Goal: Contribute content: Contribute content

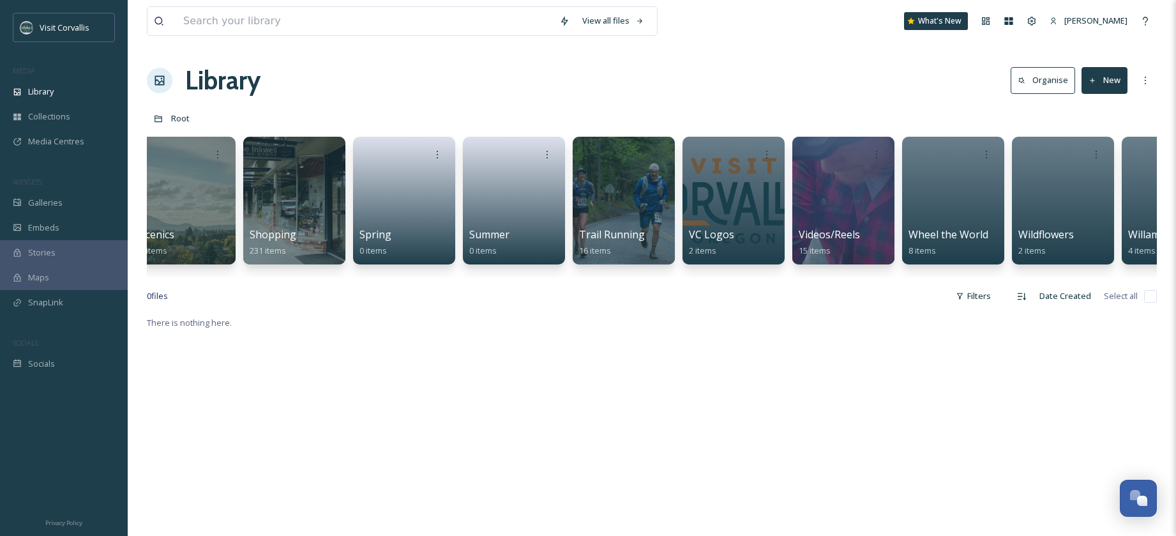
scroll to position [0, 4012]
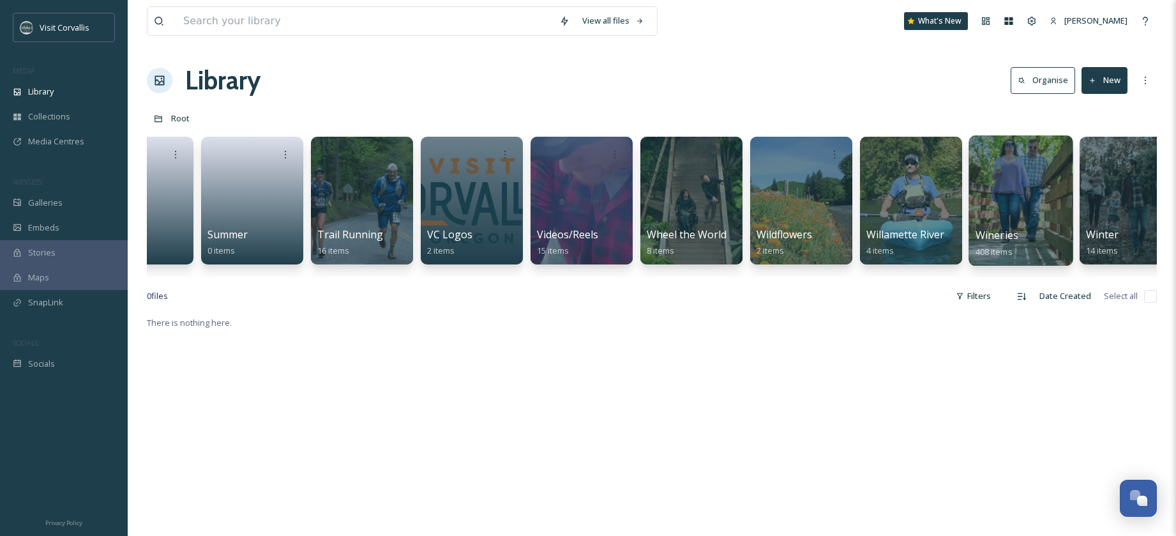
click at [1033, 195] on div at bounding box center [1020, 200] width 104 height 130
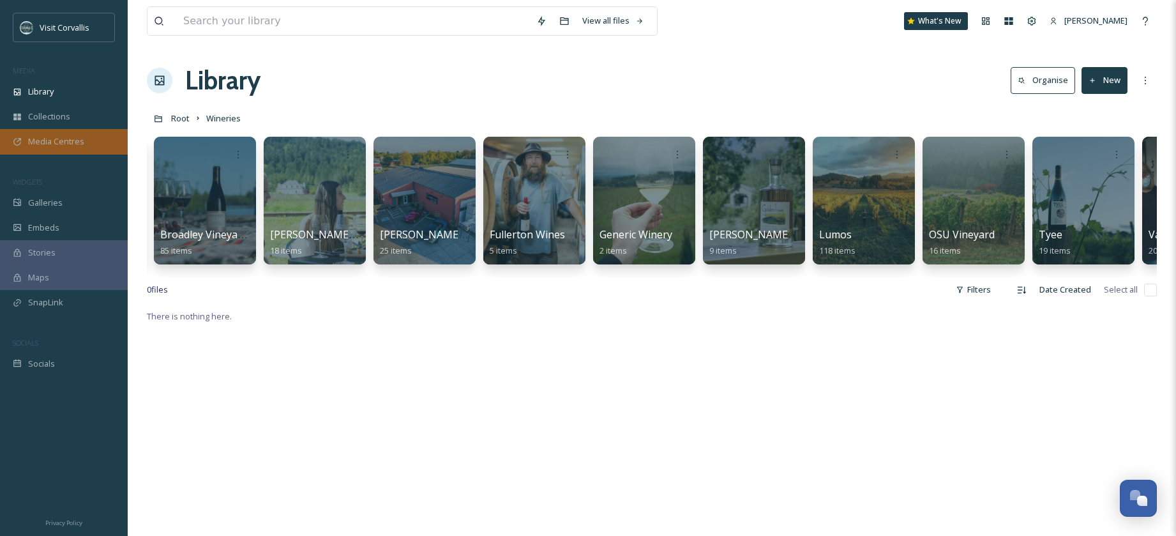
scroll to position [0, 417]
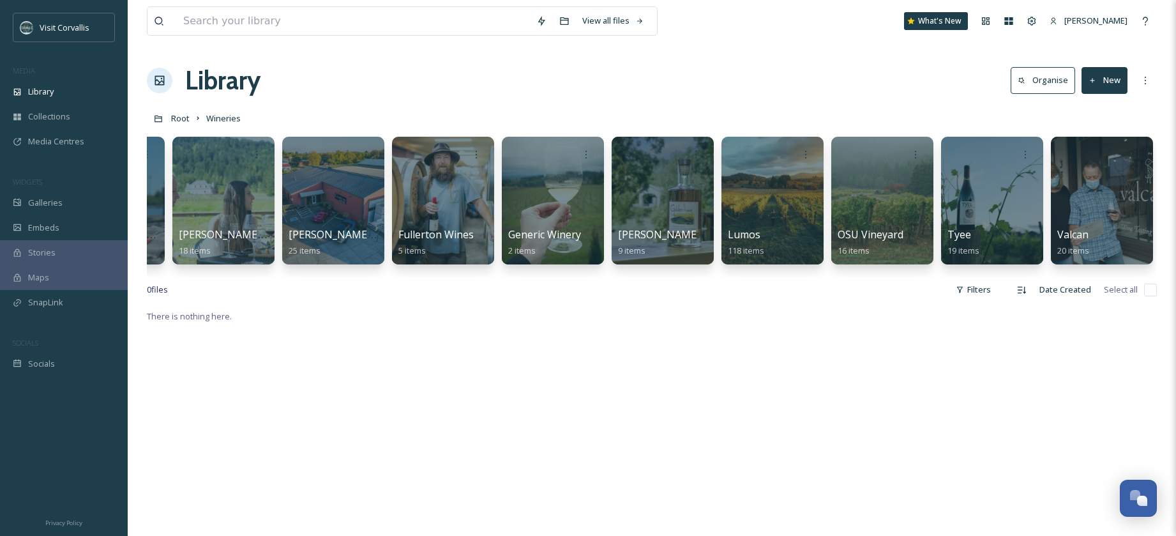
click at [1105, 84] on button "New" at bounding box center [1104, 80] width 46 height 26
click at [1079, 156] on span "Folder" at bounding box center [1090, 160] width 24 height 12
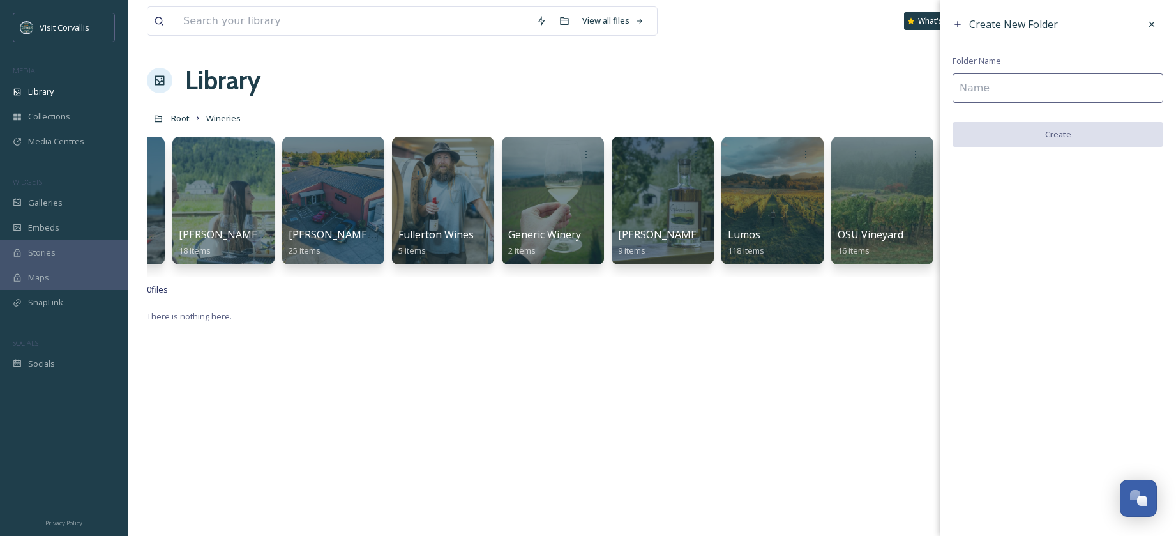
click at [1007, 92] on input at bounding box center [1057, 87] width 211 height 29
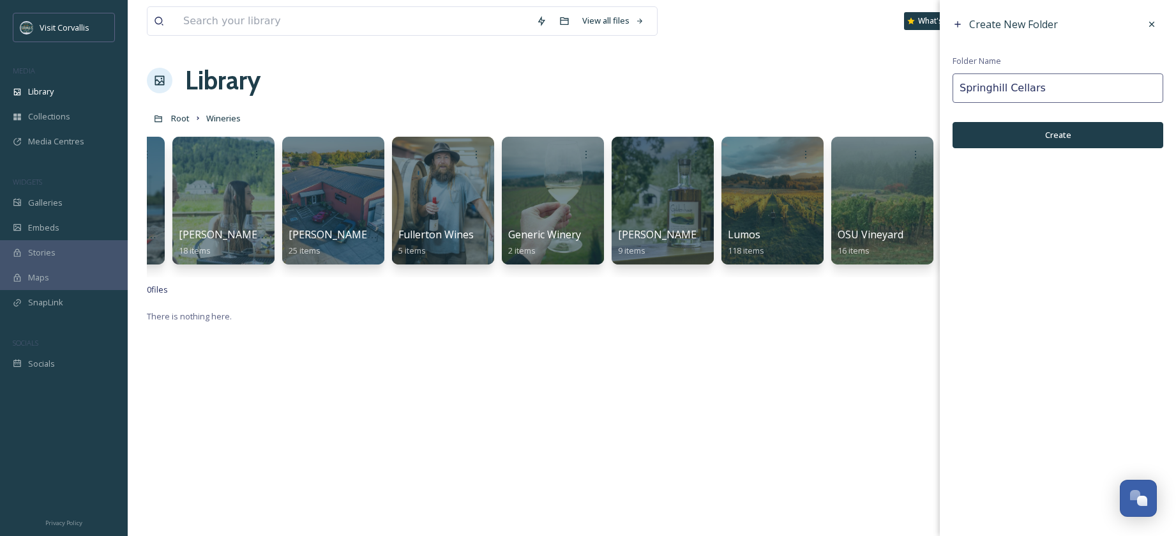
type input "Springhill Cellars"
click at [996, 137] on button "Create" at bounding box center [1057, 135] width 211 height 26
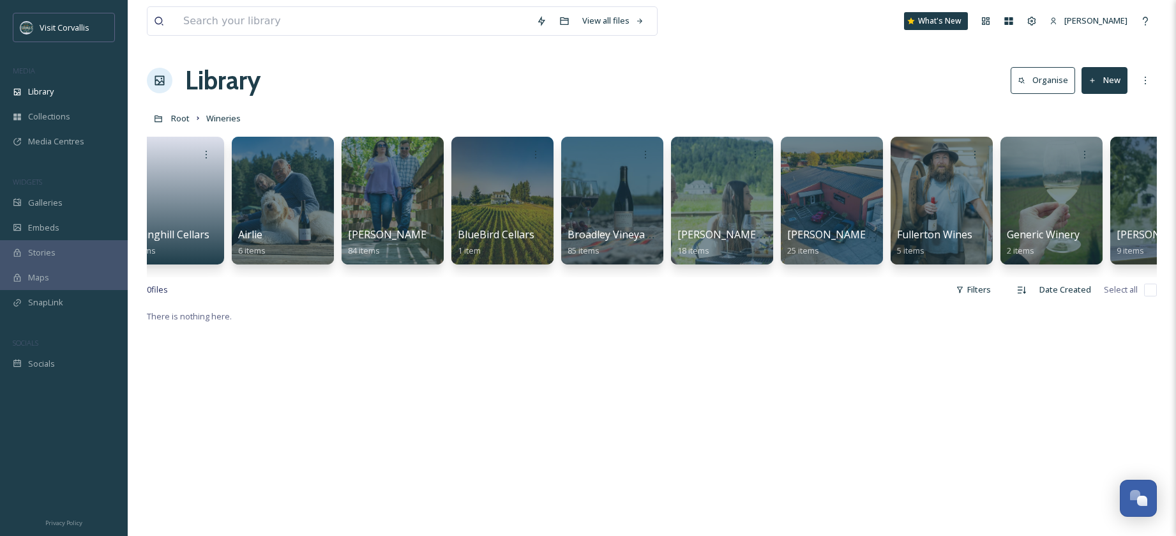
scroll to position [0, 0]
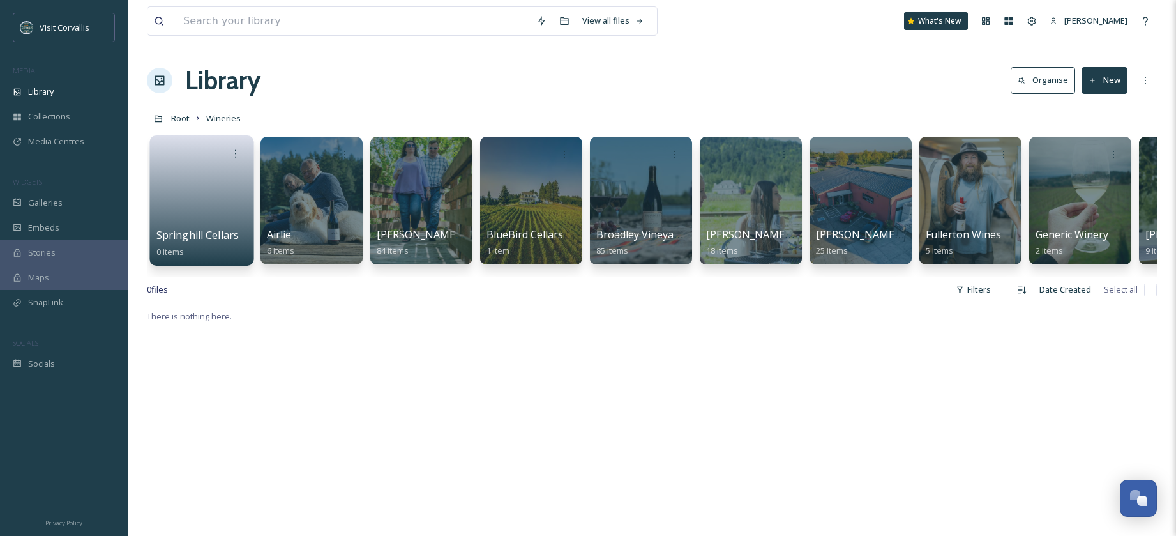
click at [213, 178] on link at bounding box center [201, 196] width 91 height 62
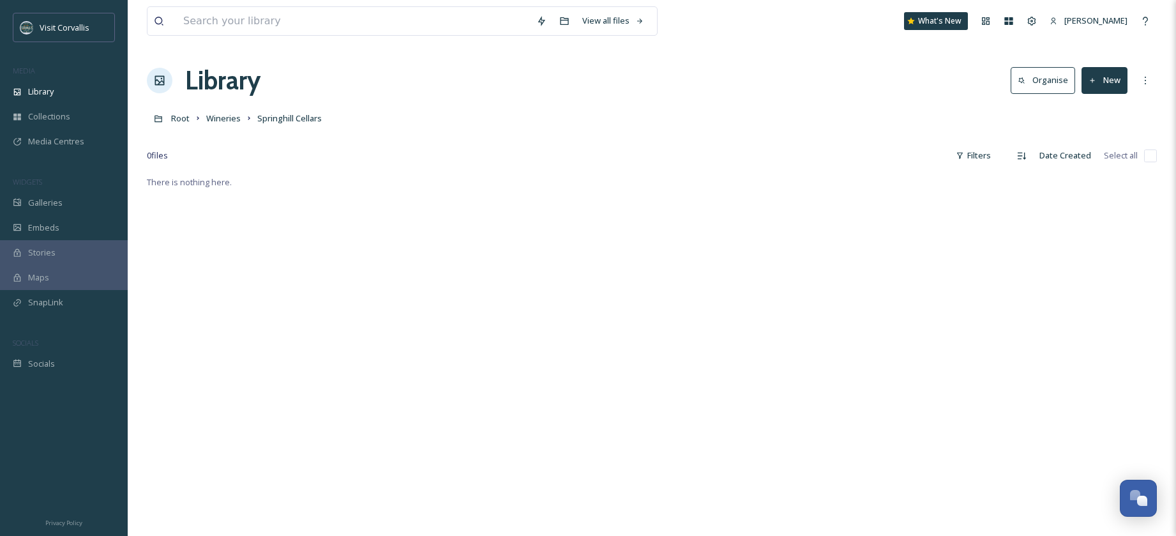
click at [1100, 79] on button "New" at bounding box center [1104, 80] width 46 height 26
click at [1094, 103] on div "File Upload" at bounding box center [1091, 110] width 72 height 25
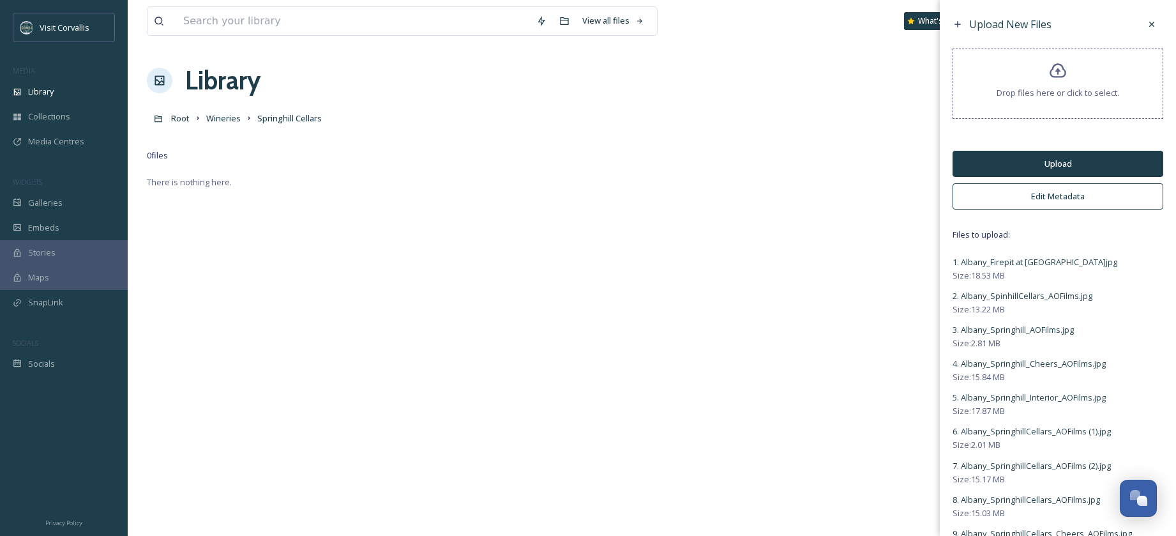
click at [1007, 195] on button "Edit Metadata" at bounding box center [1057, 196] width 211 height 26
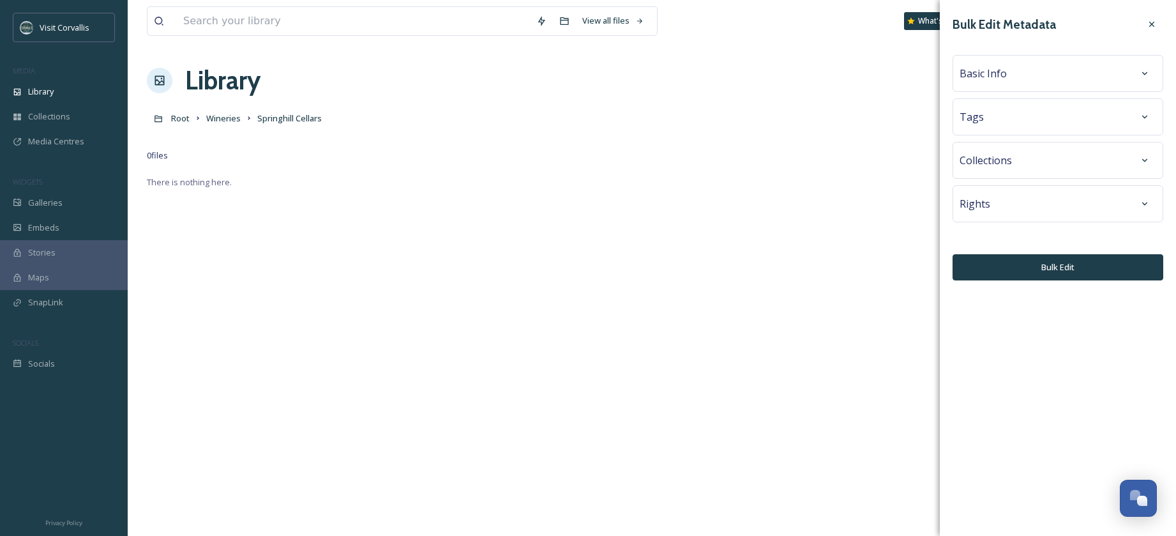
click at [989, 110] on div "Tags" at bounding box center [1057, 116] width 197 height 23
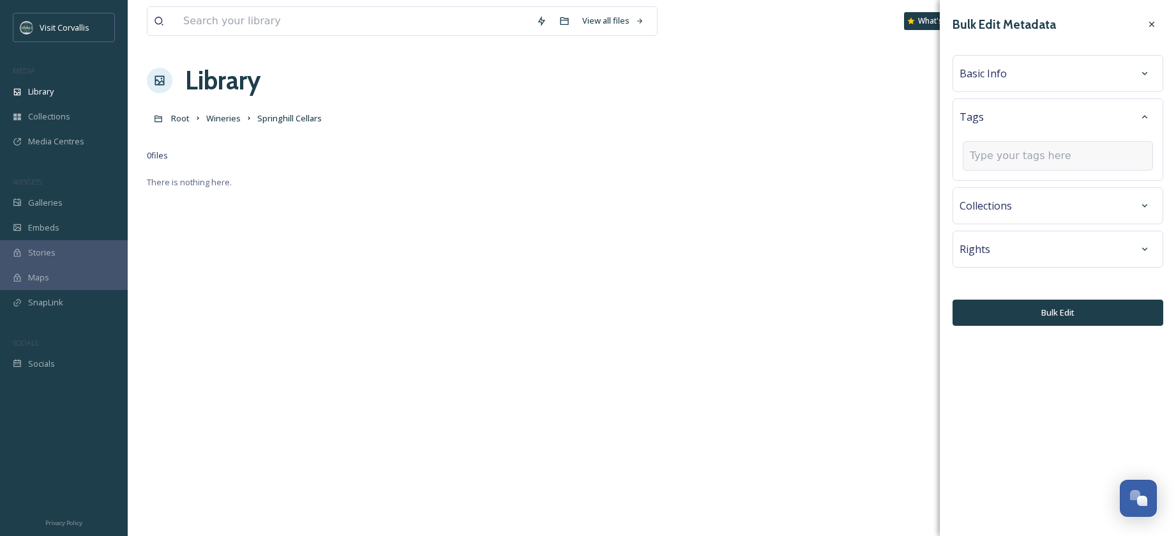
click at [988, 162] on input at bounding box center [1034, 155] width 128 height 15
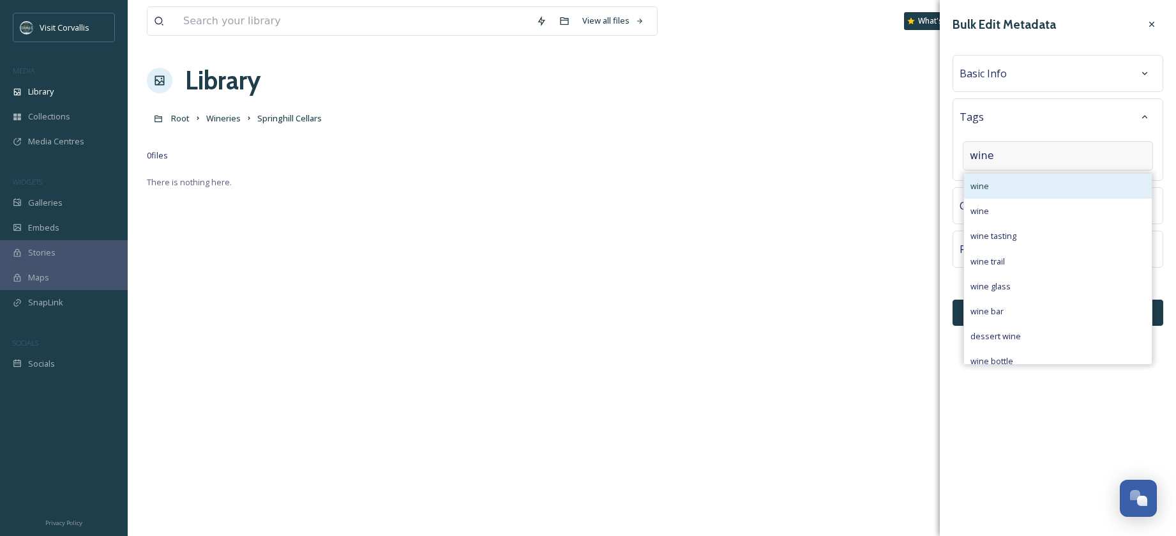
type input "wine"
click at [985, 192] on span "wine" at bounding box center [979, 186] width 19 height 12
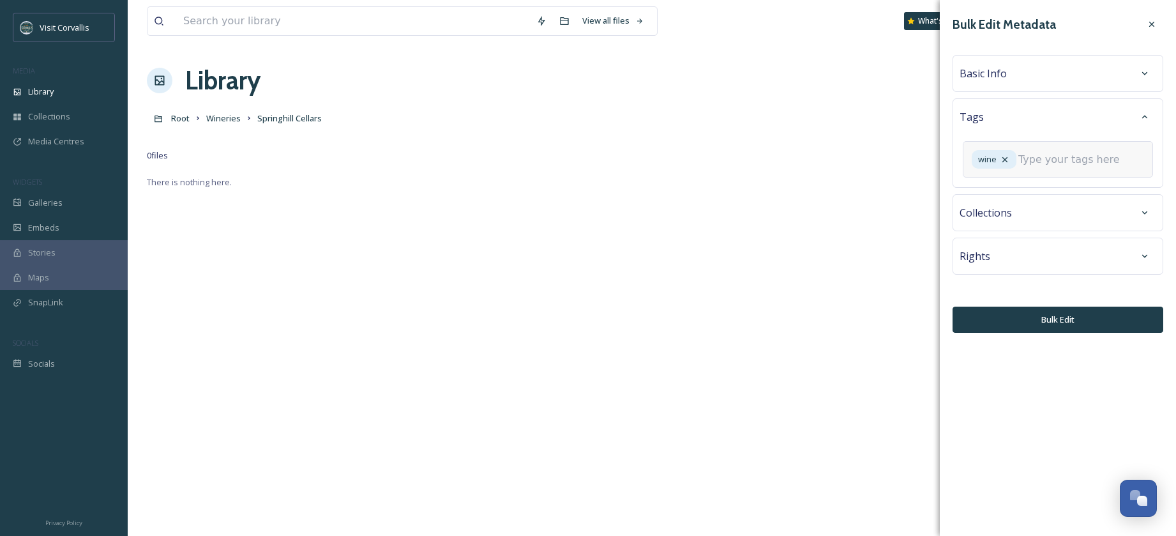
click at [1018, 167] on input at bounding box center [1082, 159] width 128 height 15
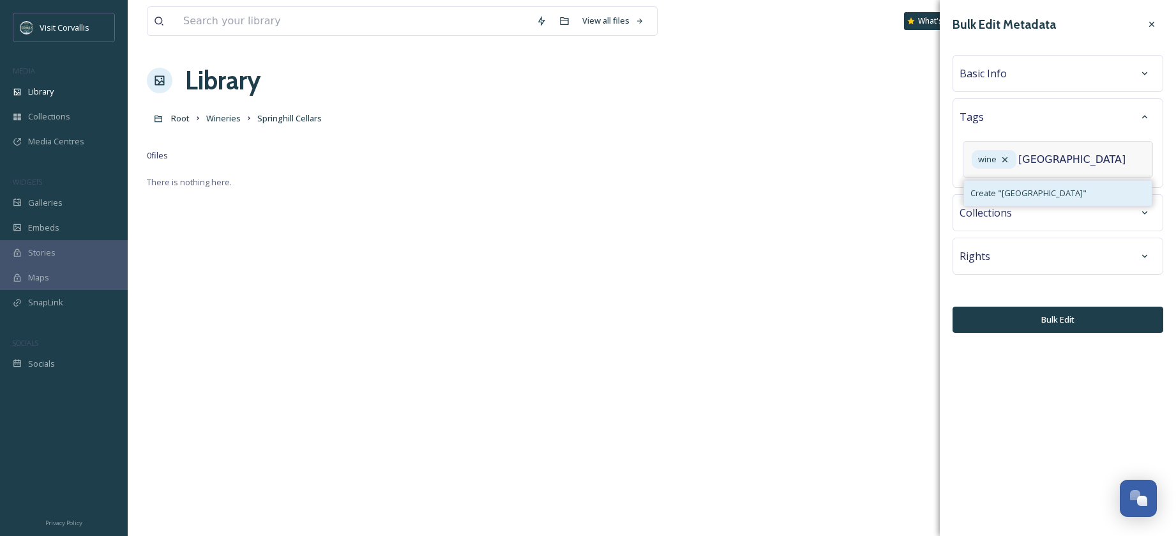
type input "[GEOGRAPHIC_DATA]"
click at [995, 199] on span "Create " [GEOGRAPHIC_DATA] "" at bounding box center [1028, 193] width 116 height 12
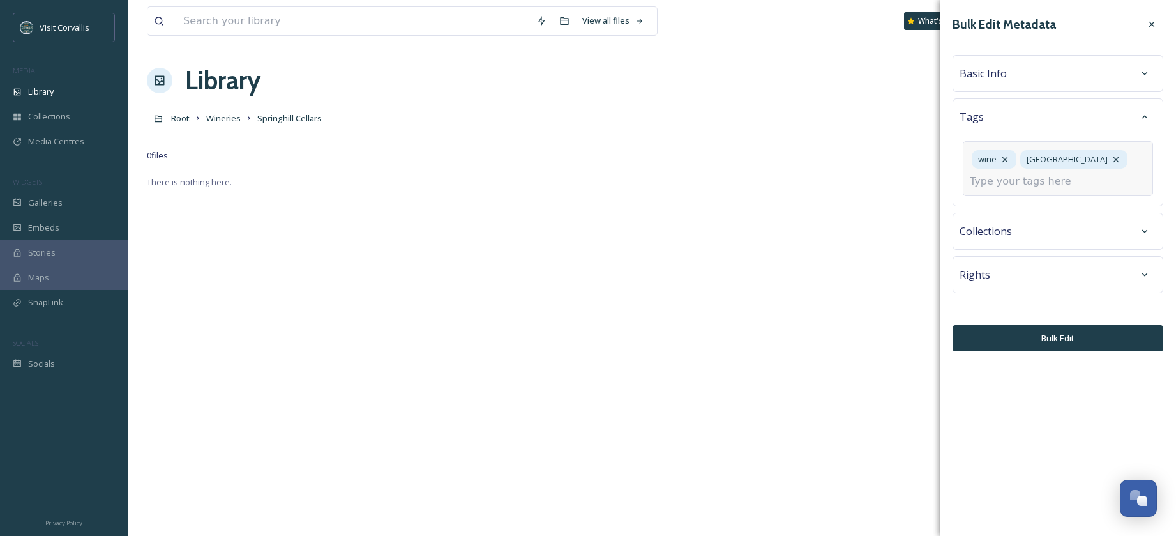
click at [1035, 229] on div "Collections" at bounding box center [1057, 231] width 211 height 37
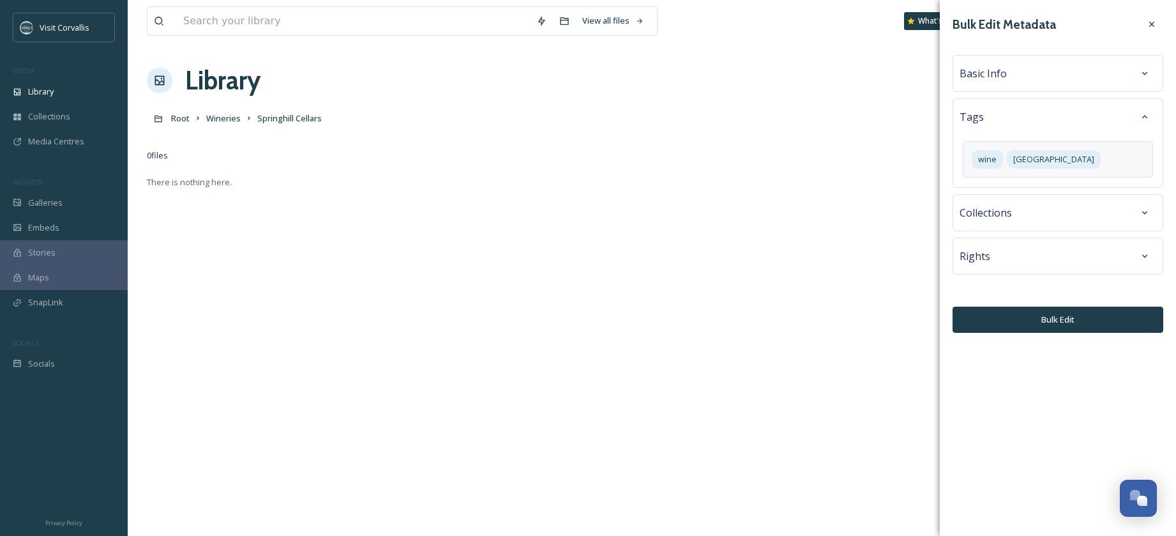
click at [1069, 167] on div "wine [GEOGRAPHIC_DATA]" at bounding box center [1058, 159] width 190 height 36
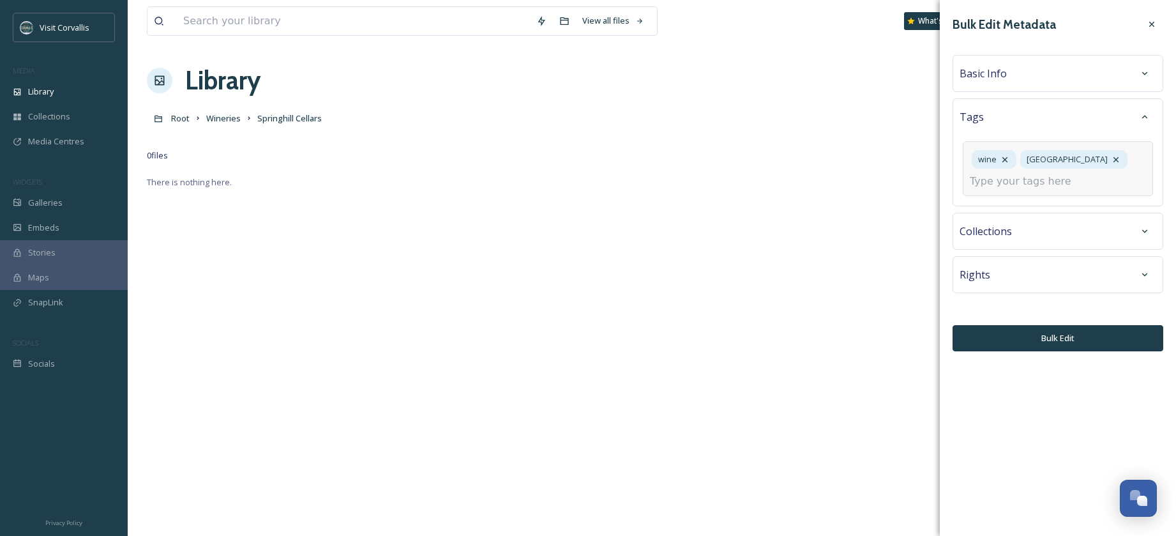
click at [1038, 177] on input at bounding box center [1034, 181] width 128 height 15
type input "Springhill Cellars"
click at [1014, 211] on span "Create " Springhill Cellars "" at bounding box center [1019, 212] width 99 height 12
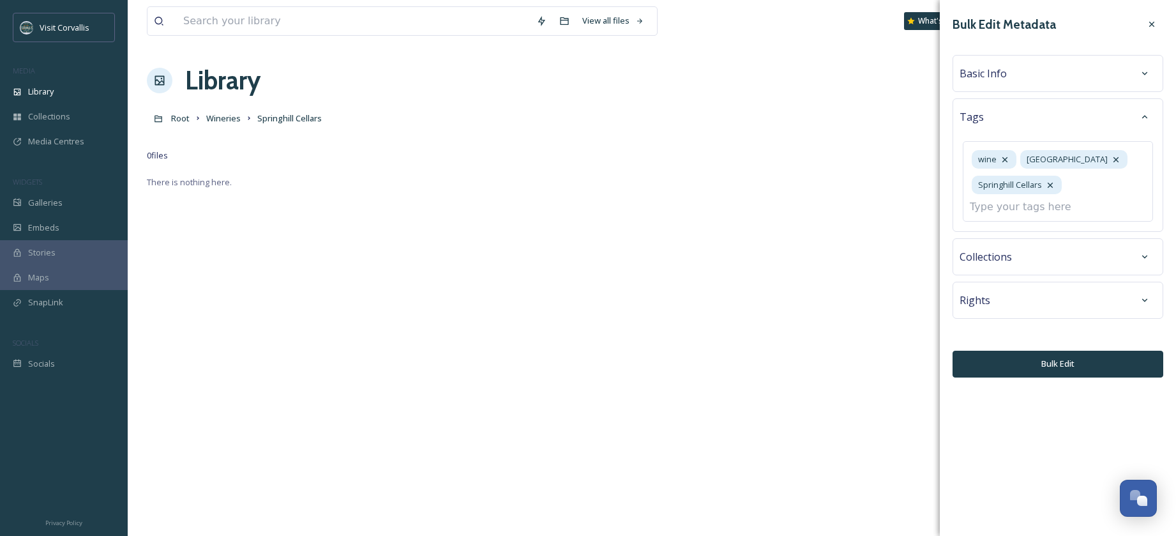
click at [1016, 84] on div "Basic Info" at bounding box center [1057, 73] width 197 height 23
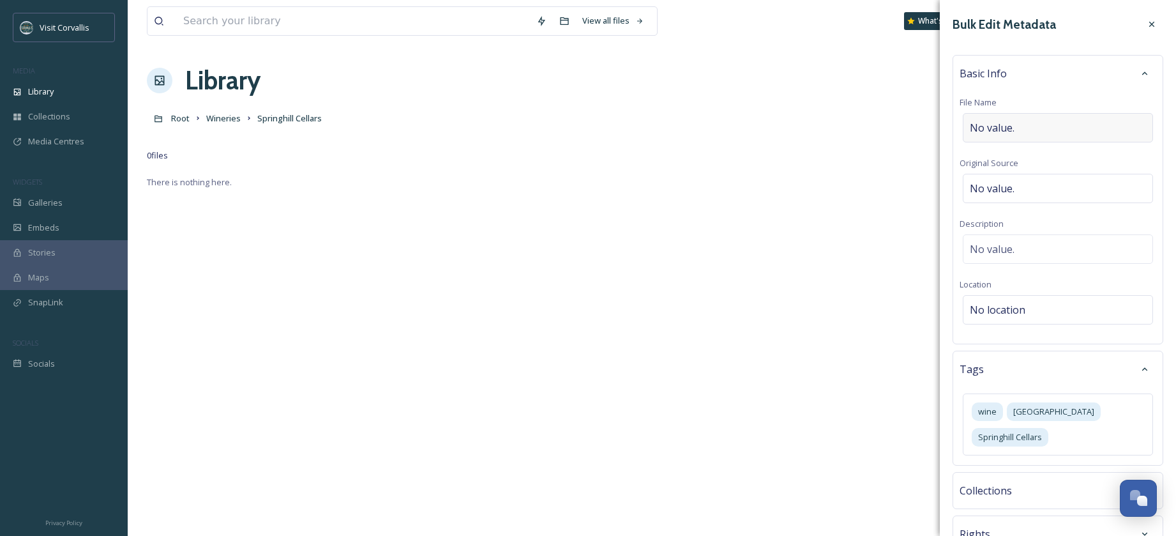
click at [1009, 126] on span "No value." at bounding box center [992, 127] width 45 height 15
type input "S"
type input "Wine Tasting in Cellar Season"
drag, startPoint x: 1086, startPoint y: 123, endPoint x: 938, endPoint y: 122, distance: 148.1
click at [959, 122] on input "Wine Tasting in Cellar Season" at bounding box center [1057, 127] width 197 height 29
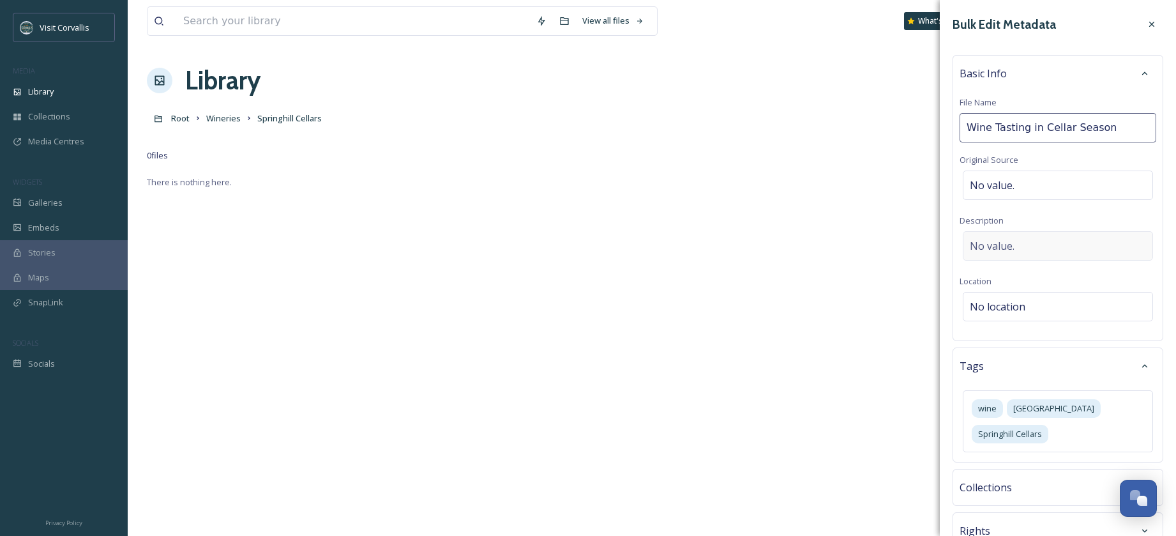
click at [1003, 258] on div "No value." at bounding box center [1058, 245] width 190 height 29
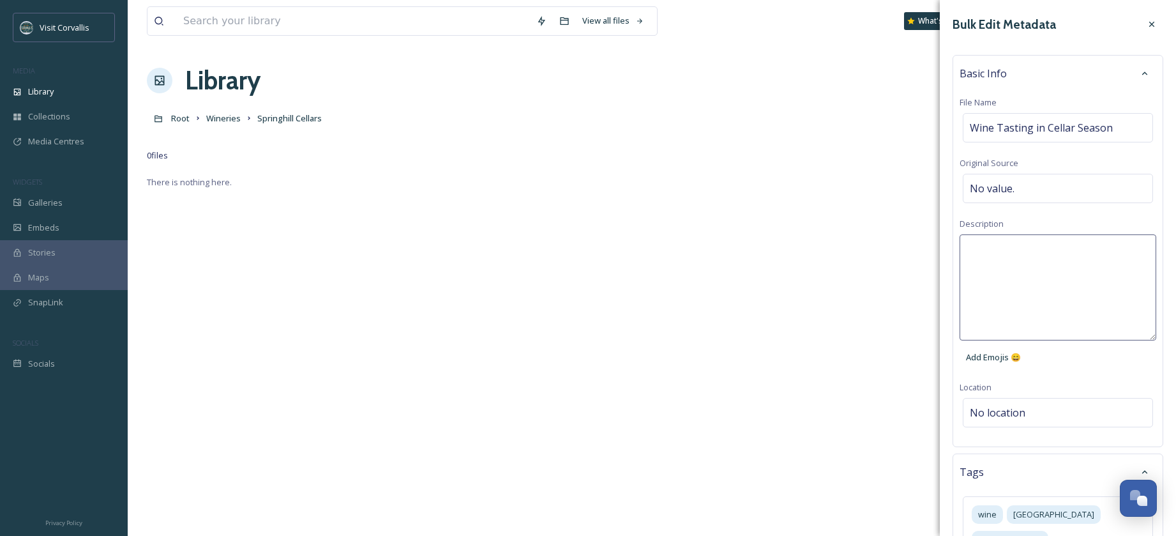
click at [989, 248] on textarea at bounding box center [1057, 287] width 197 height 106
paste textarea "Wine Tasting in Cellar Season"
click at [1029, 250] on textarea "Wine Tasting in Cellar Season" at bounding box center [1057, 287] width 197 height 106
click at [1053, 246] on textarea "Wine Tasting at Spinghill Cellars in Cellar Season" at bounding box center [1057, 287] width 197 height 106
type textarea "Wine Tasting at [GEOGRAPHIC_DATA] in Cellar Season"
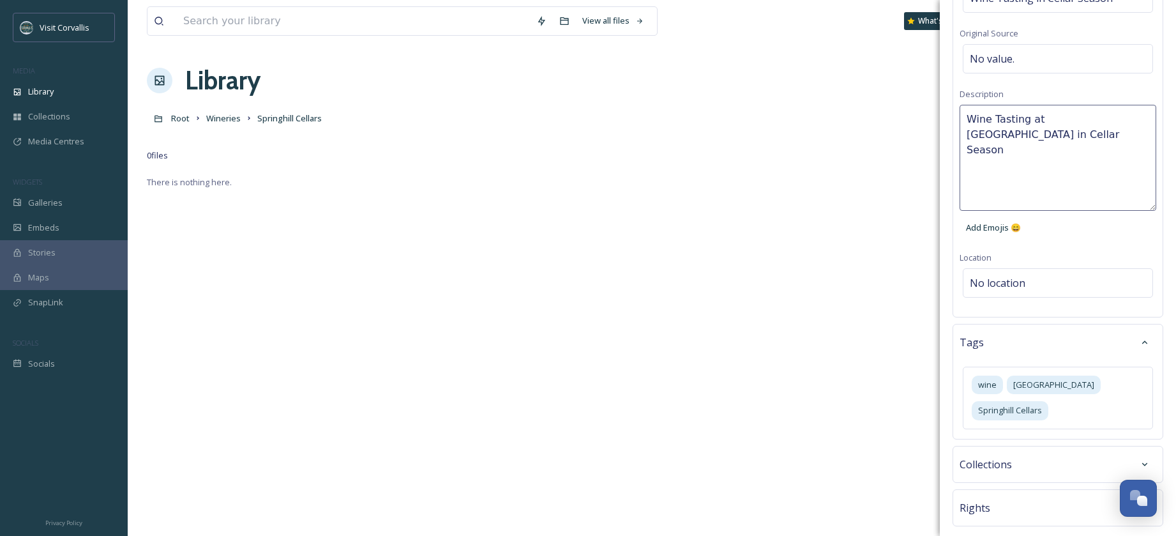
scroll to position [162, 0]
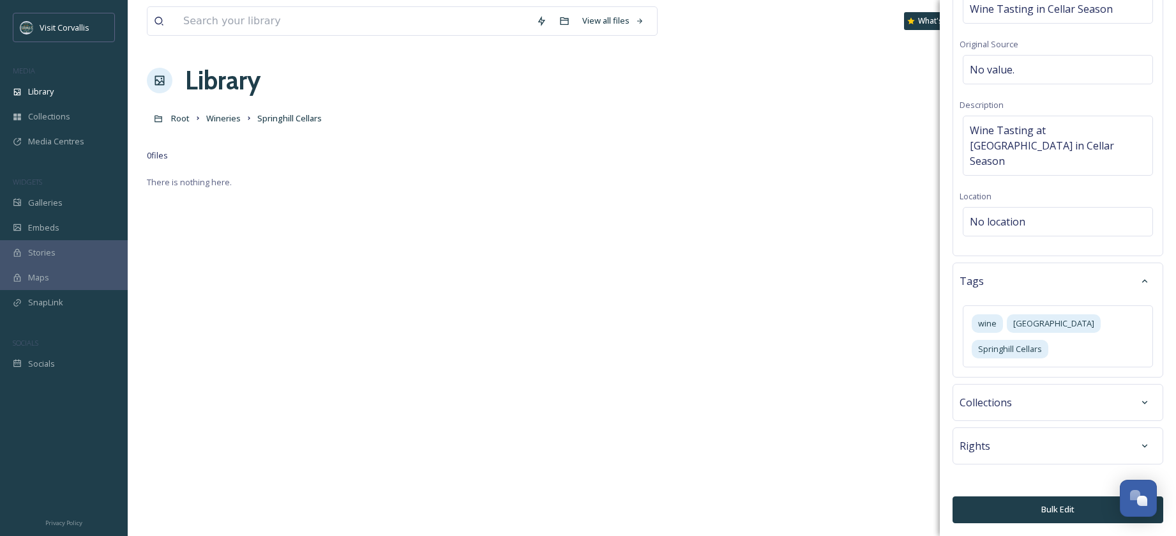
click at [1060, 505] on button "Bulk Edit" at bounding box center [1057, 509] width 211 height 26
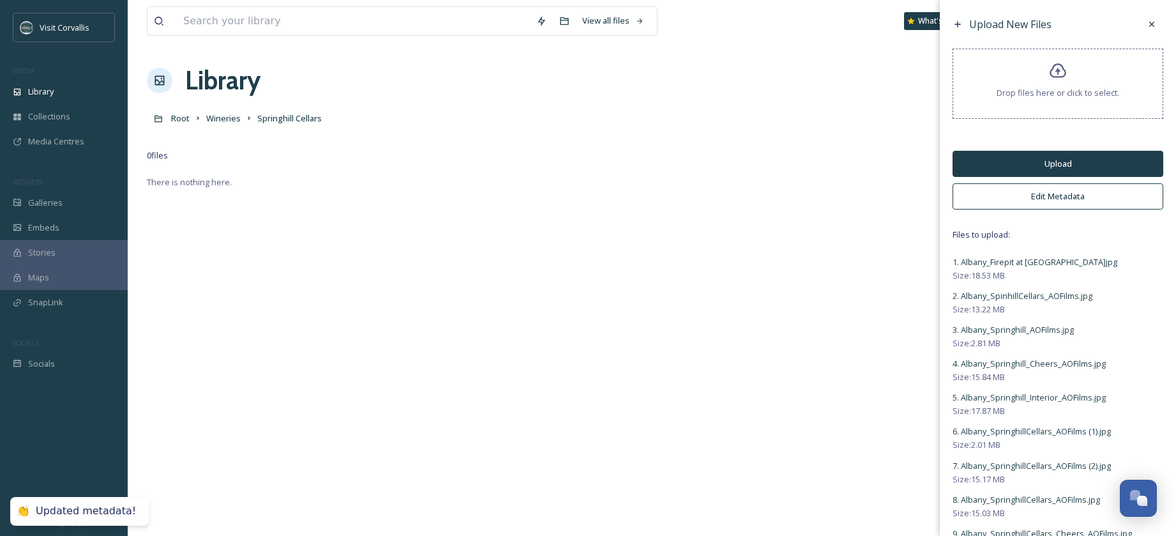
click at [1028, 162] on button "Upload" at bounding box center [1057, 164] width 211 height 26
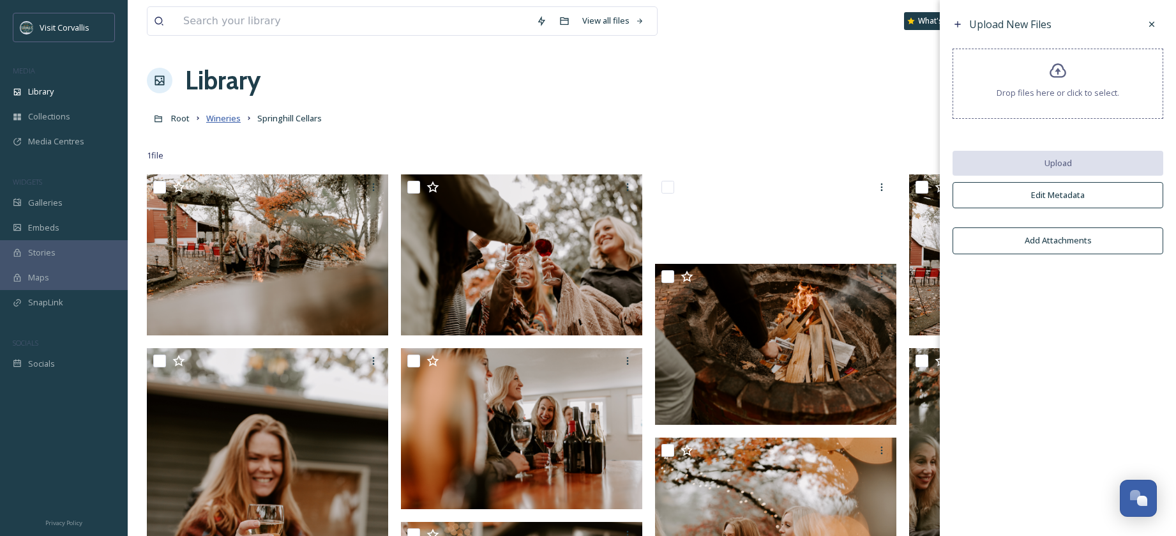
click at [222, 118] on span "Wineries" at bounding box center [223, 117] width 34 height 11
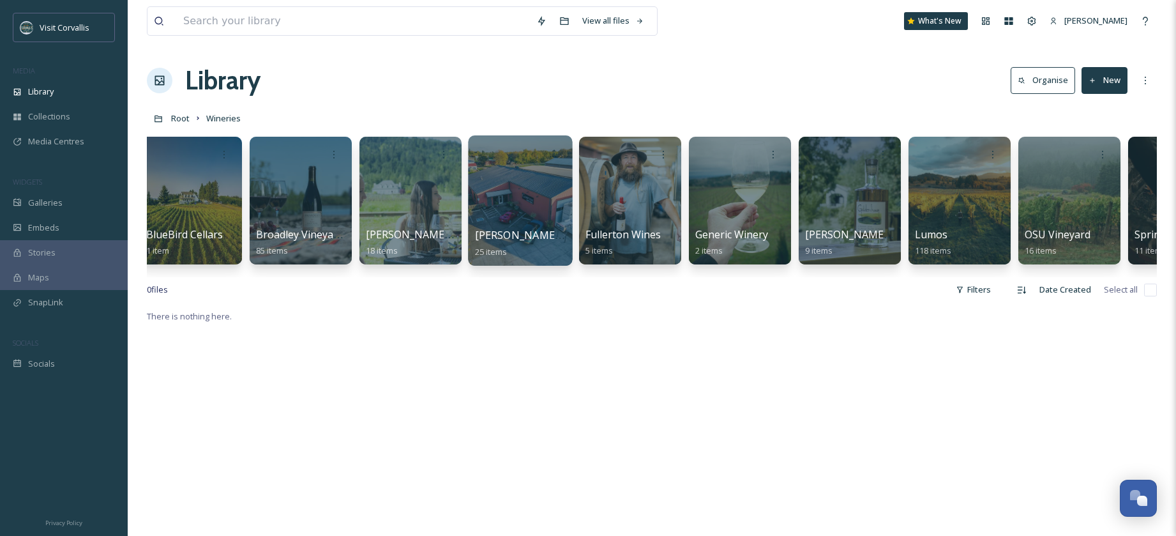
scroll to position [0, 237]
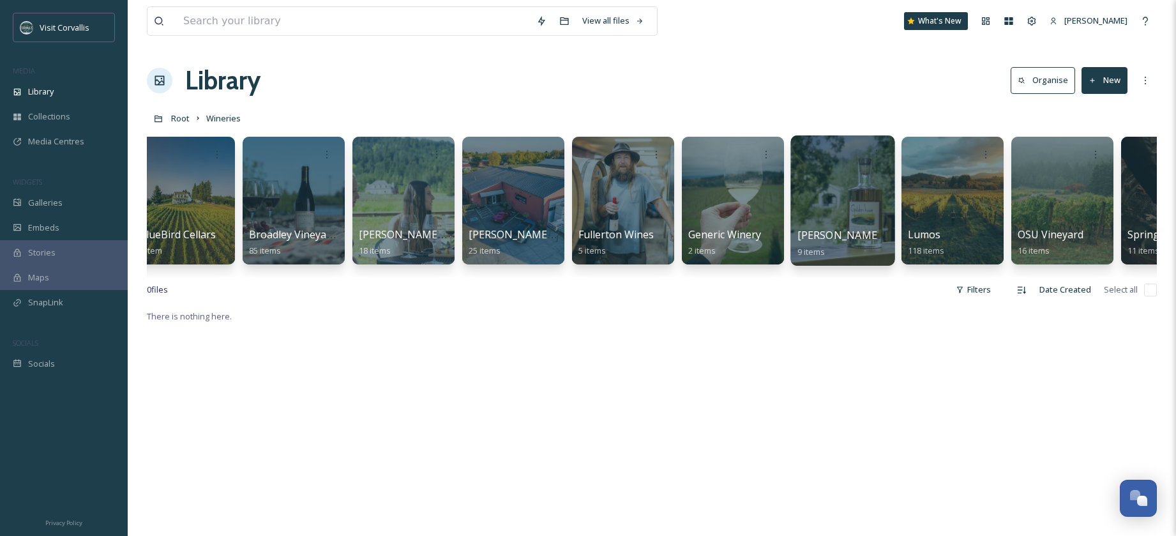
click at [841, 203] on div at bounding box center [842, 200] width 104 height 130
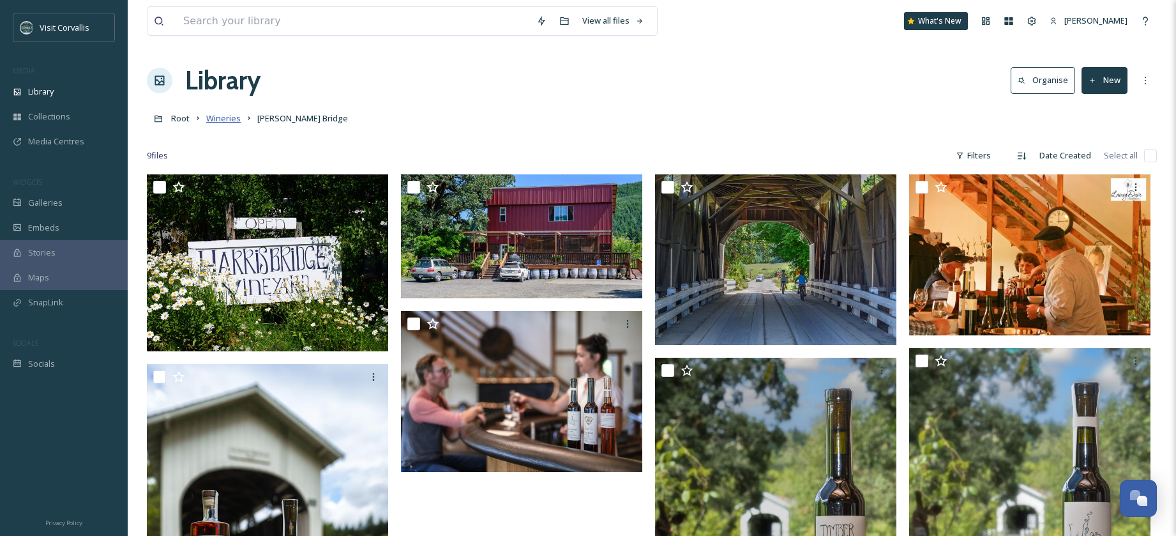
click at [231, 119] on span "Wineries" at bounding box center [223, 117] width 34 height 11
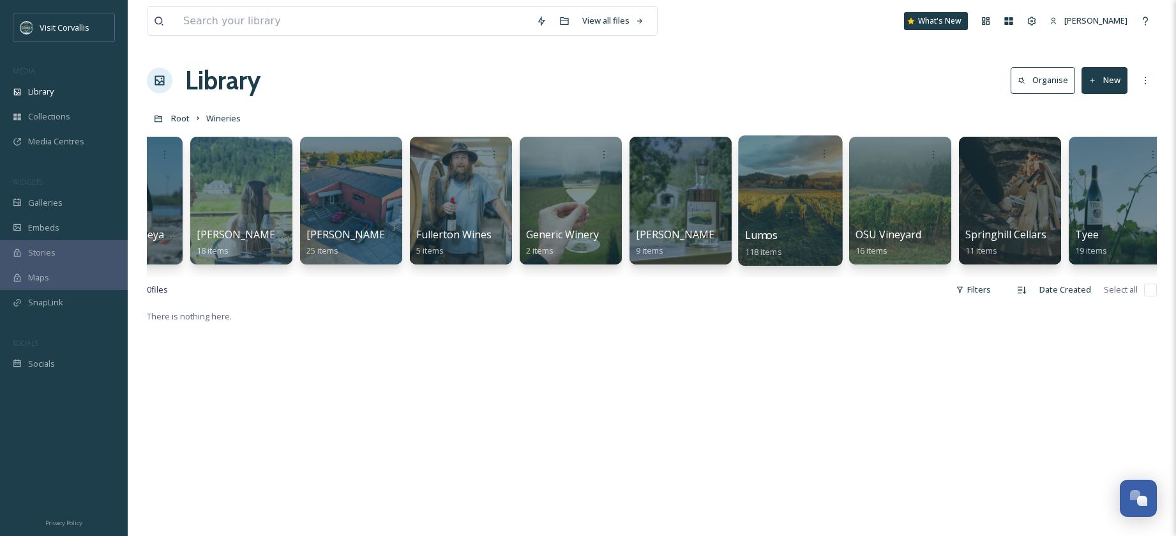
scroll to position [0, 419]
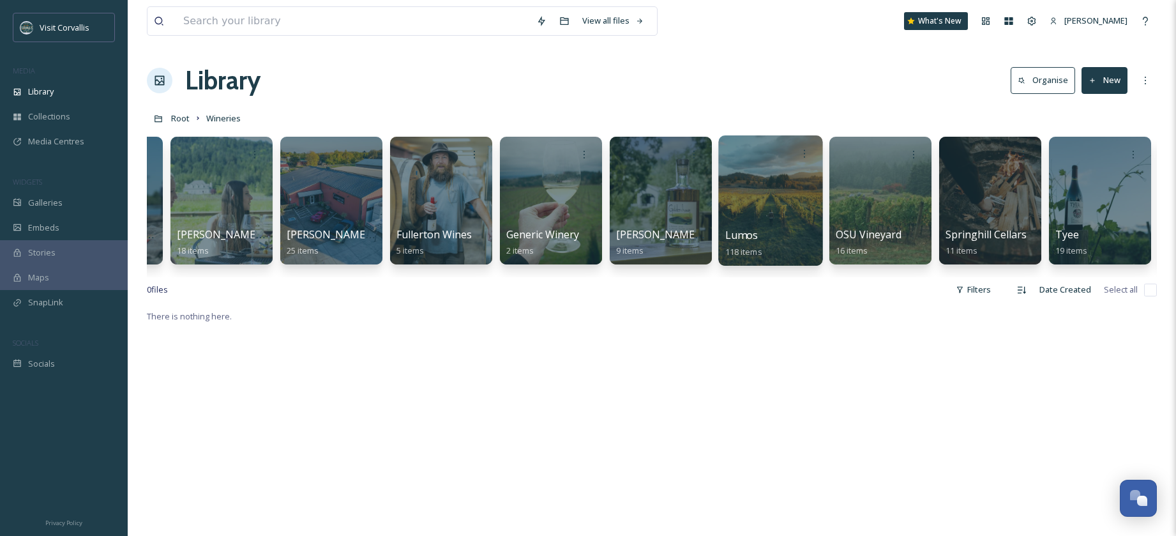
click at [756, 204] on div at bounding box center [770, 200] width 104 height 130
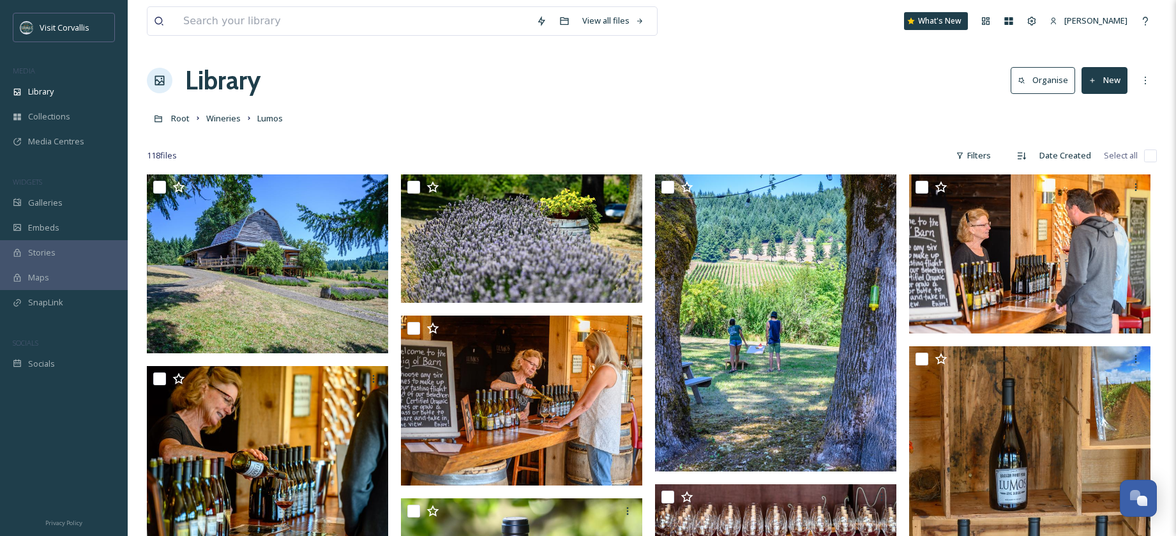
click at [1093, 84] on icon at bounding box center [1092, 81] width 8 height 8
click at [1092, 159] on span "Folder" at bounding box center [1090, 160] width 24 height 12
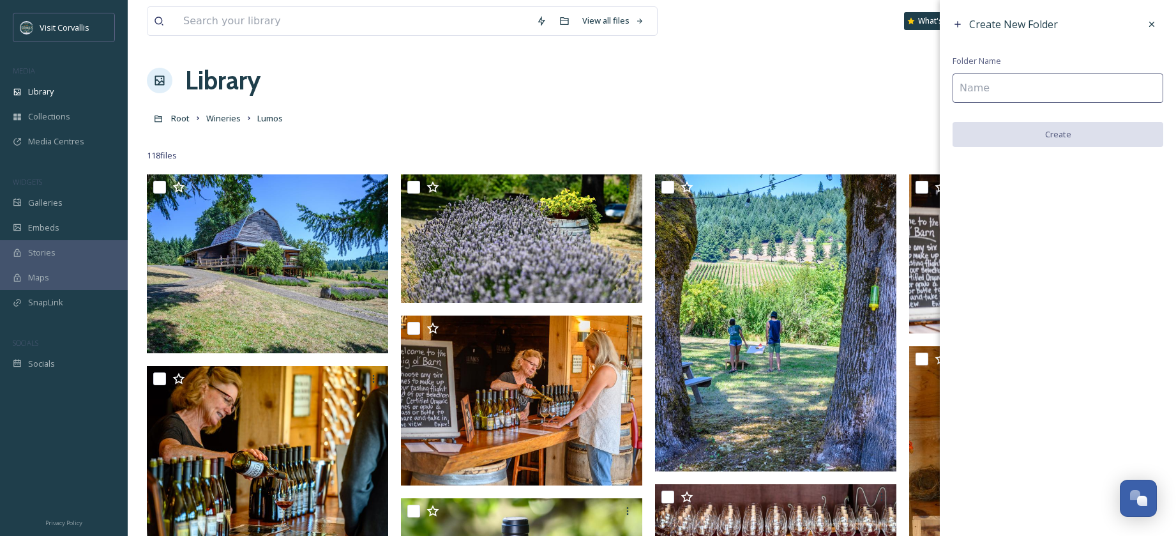
click at [1003, 96] on input at bounding box center [1057, 87] width 211 height 29
click at [374, 73] on div "Library Organise New" at bounding box center [652, 80] width 1010 height 38
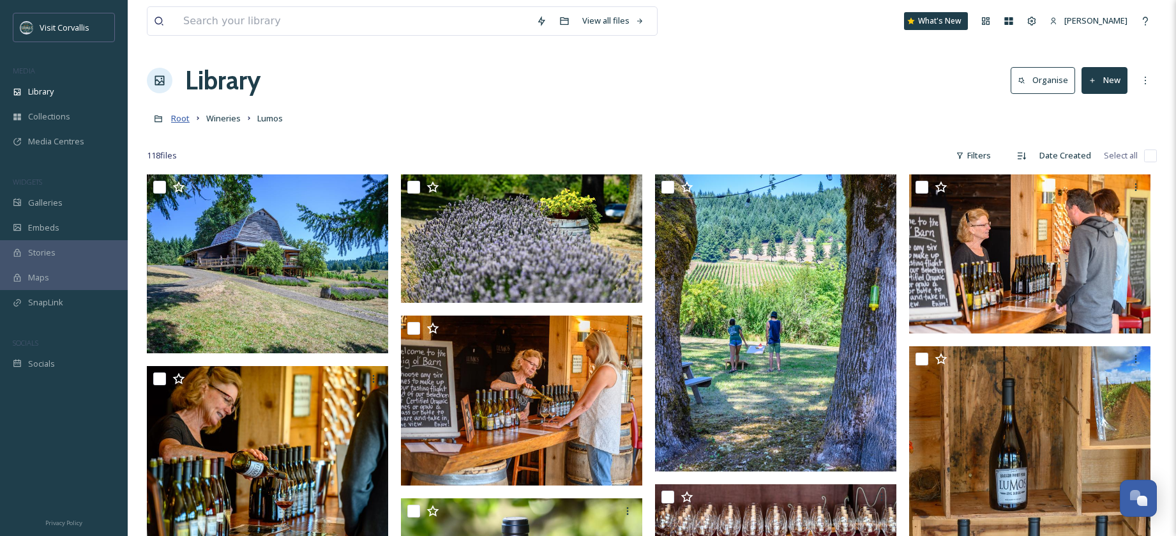
click at [186, 121] on span "Root" at bounding box center [180, 117] width 19 height 11
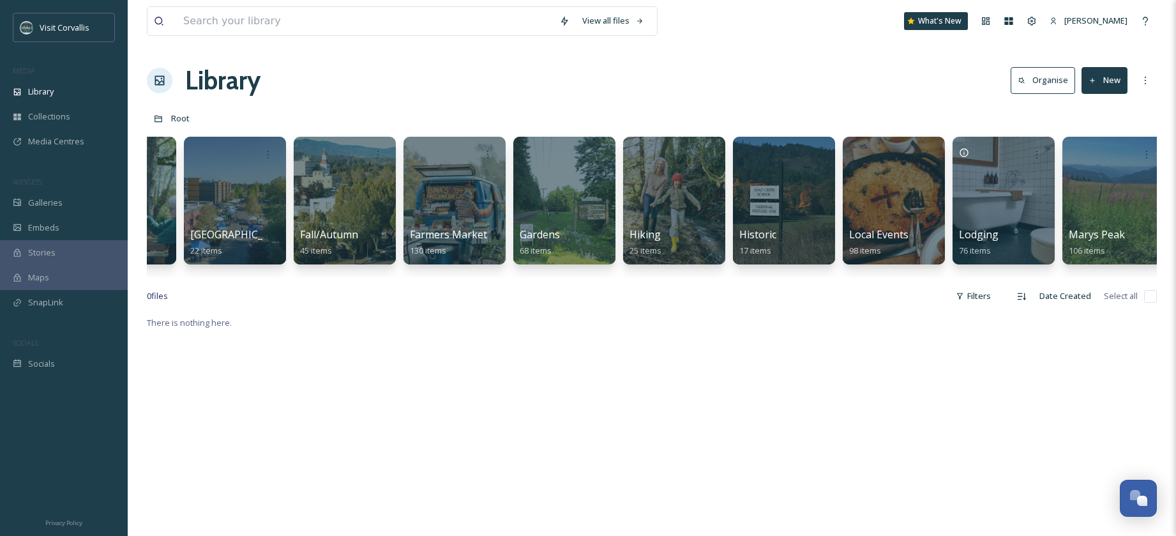
scroll to position [0, 1740]
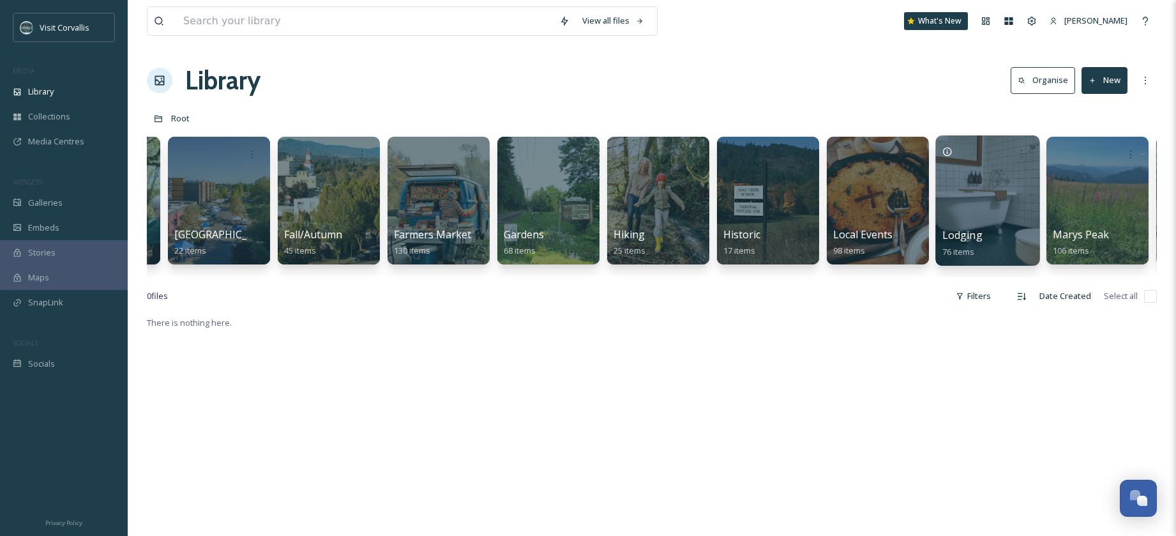
click at [972, 205] on div at bounding box center [987, 200] width 104 height 130
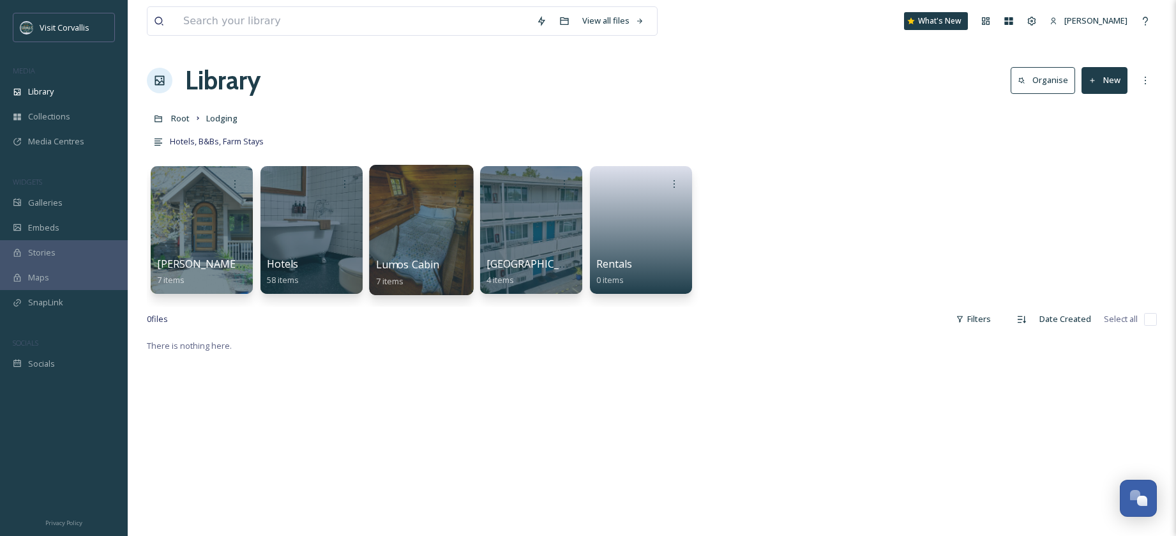
click at [418, 236] on div at bounding box center [421, 230] width 104 height 130
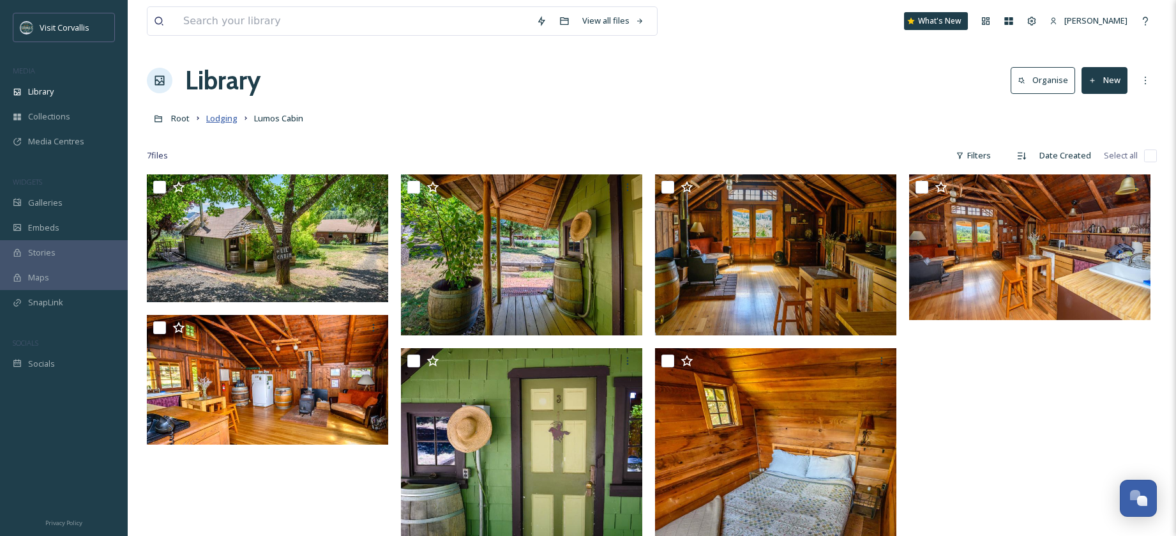
click at [219, 120] on span "Lodging" at bounding box center [221, 117] width 31 height 11
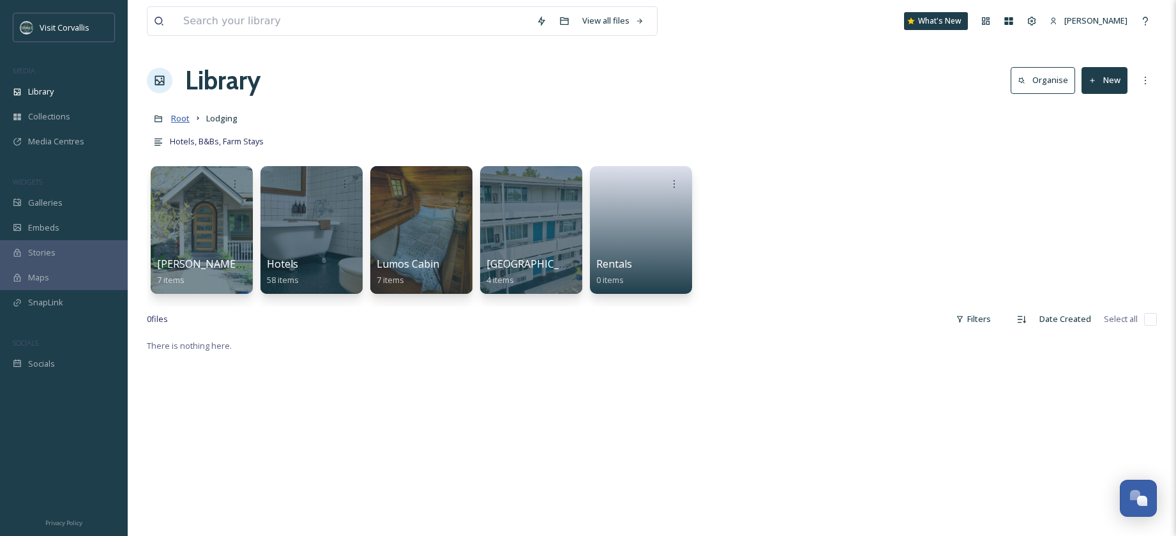
click at [183, 122] on span "Root" at bounding box center [180, 117] width 19 height 11
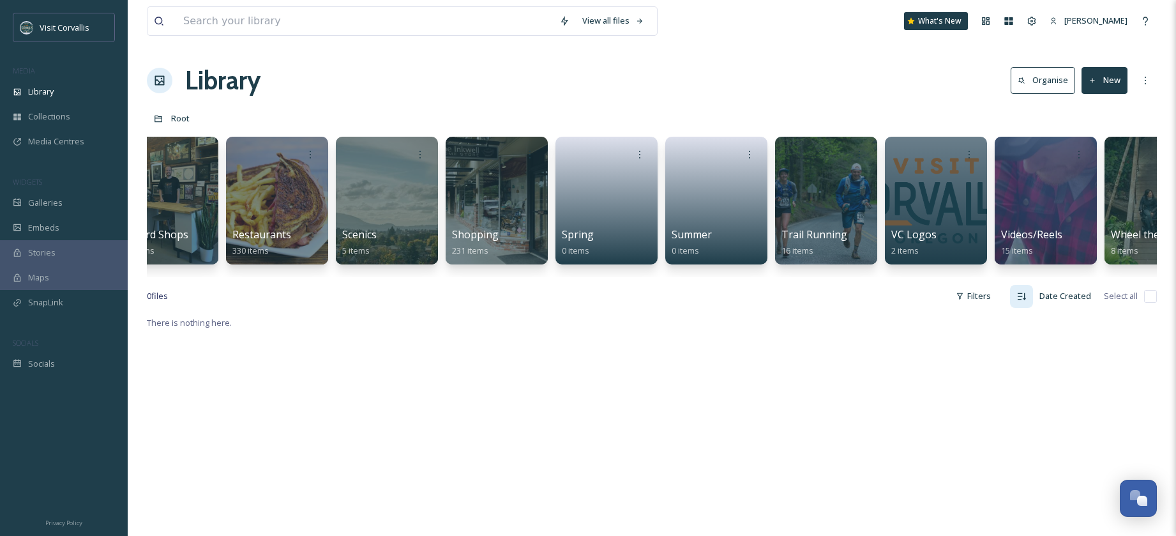
scroll to position [0, 3913]
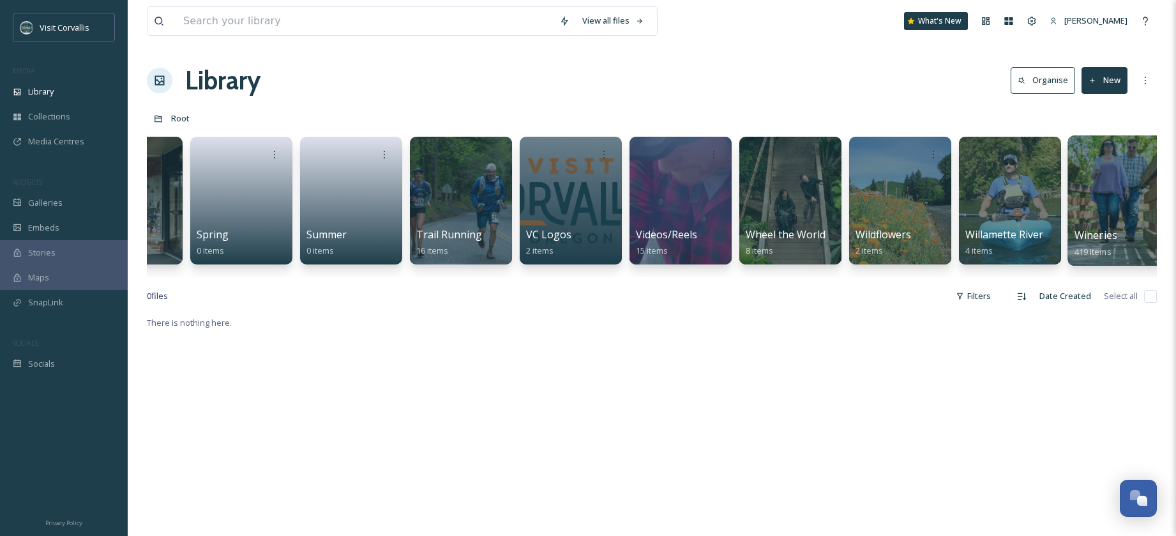
click at [1104, 197] on div at bounding box center [1119, 200] width 104 height 130
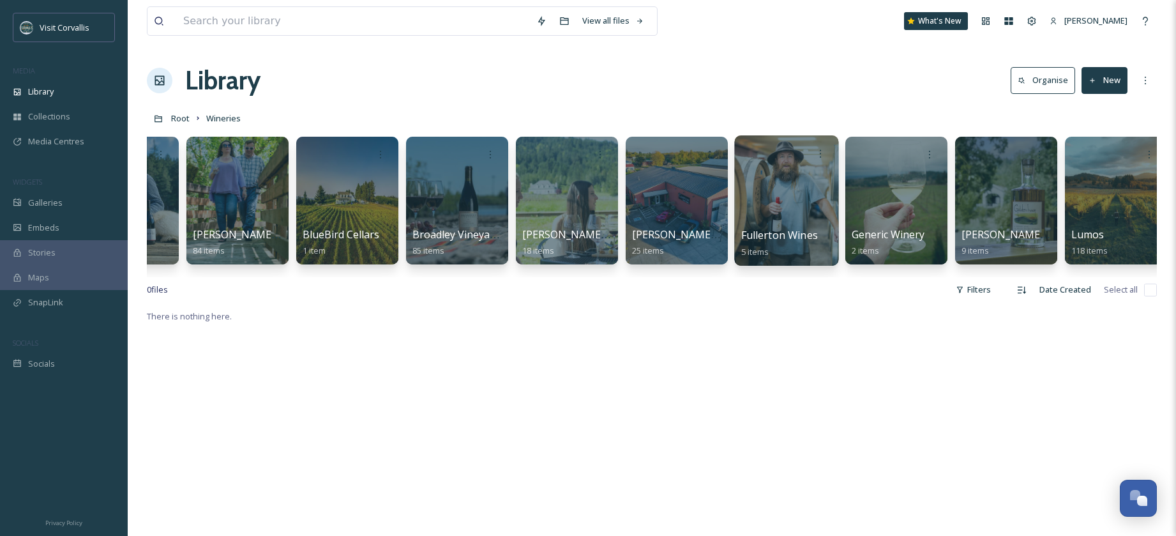
scroll to position [0, 271]
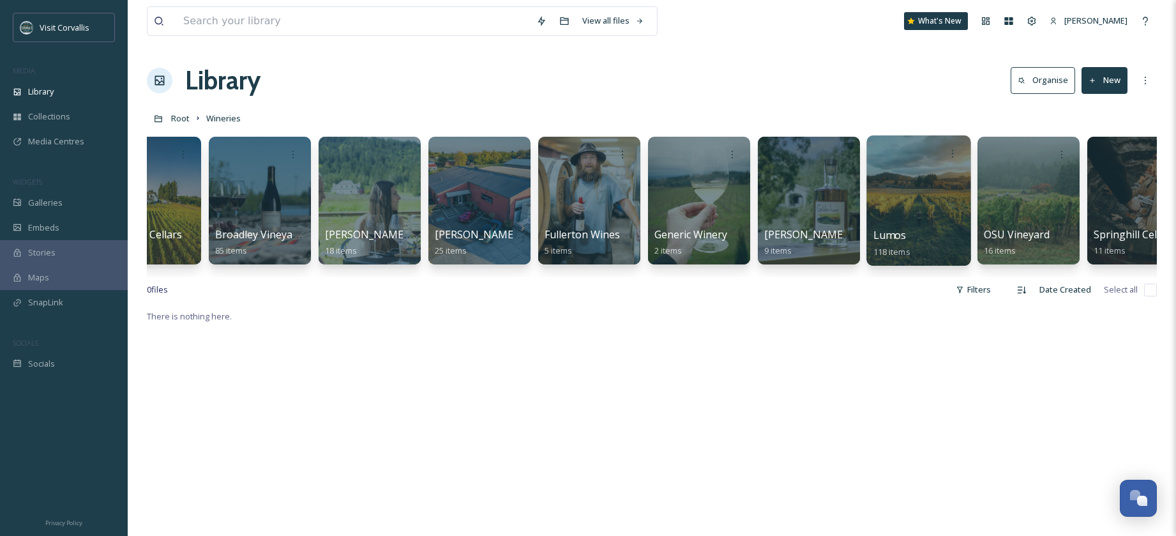
click at [915, 209] on div at bounding box center [918, 200] width 104 height 130
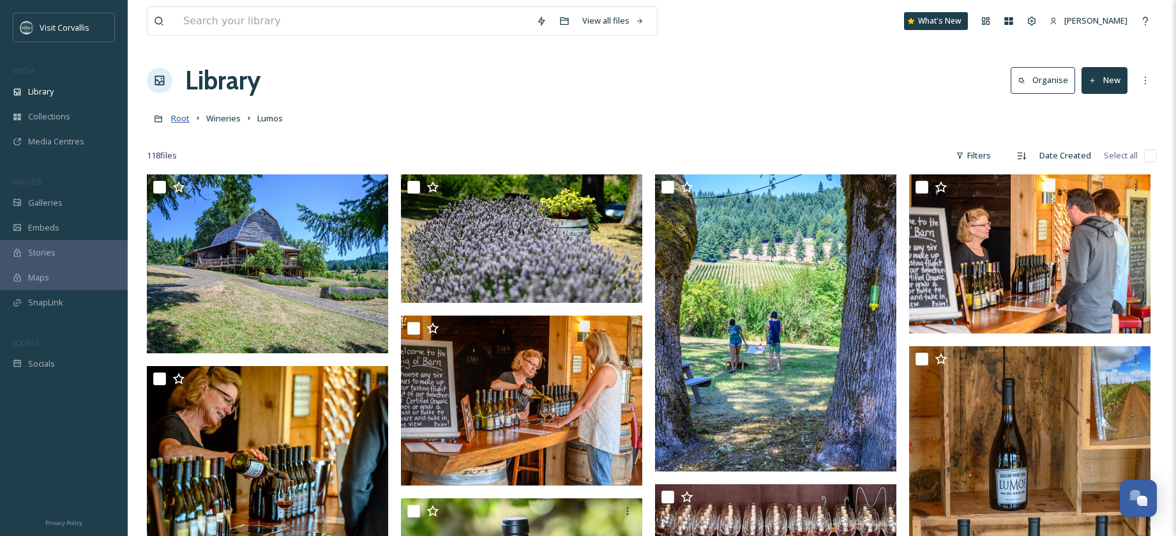
click at [182, 121] on span "Root" at bounding box center [180, 117] width 19 height 11
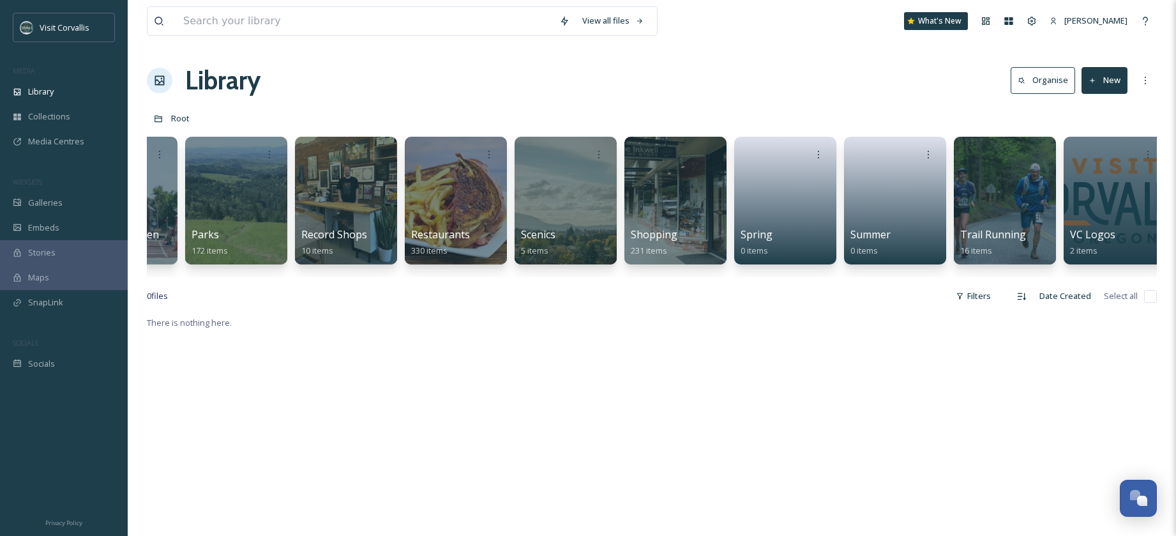
scroll to position [0, 3312]
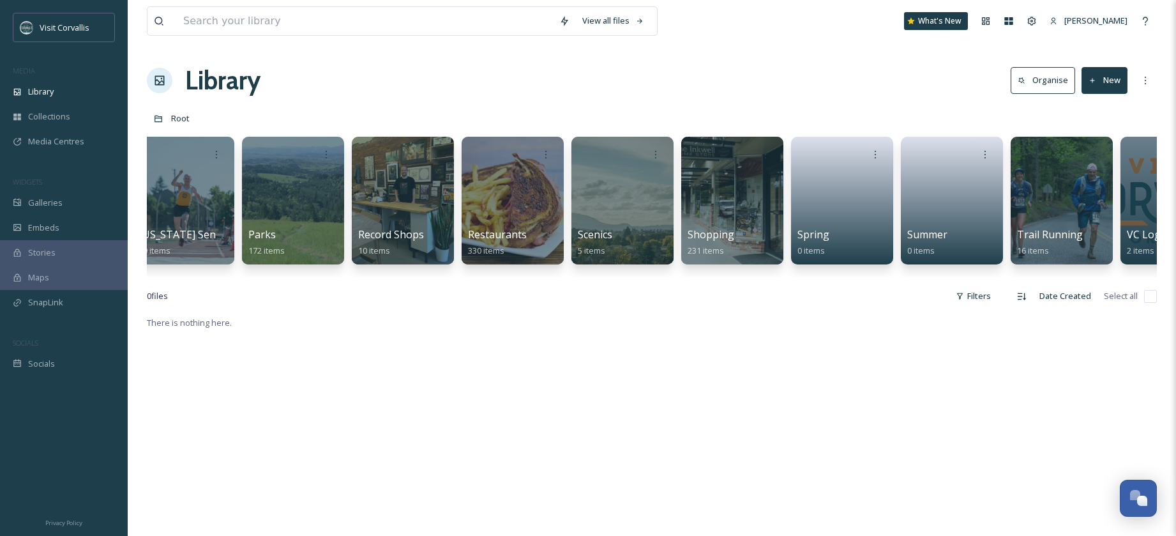
click at [479, 199] on div at bounding box center [513, 201] width 102 height 128
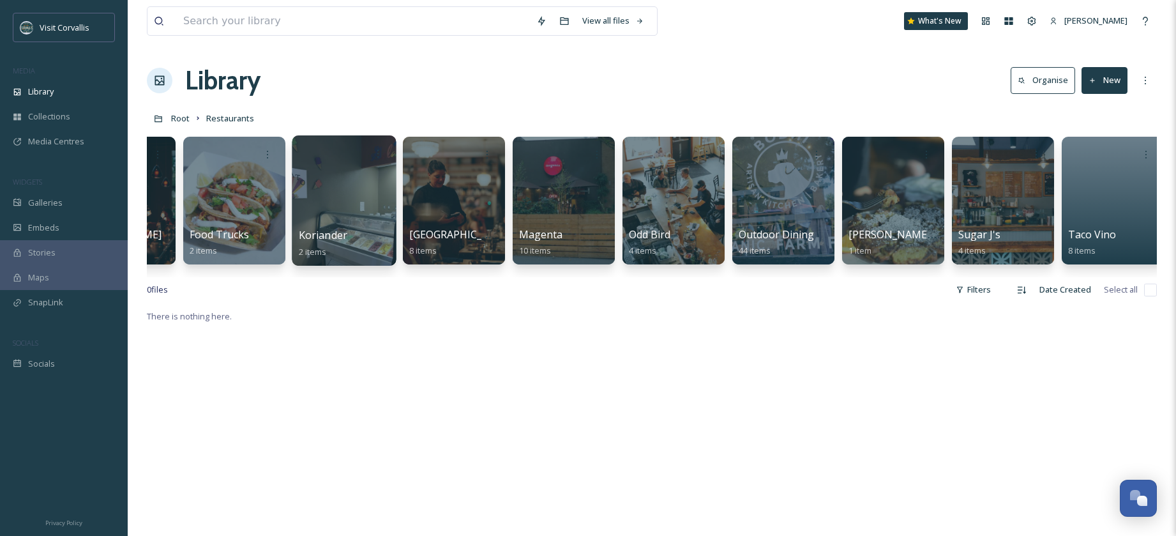
scroll to position [0, 1076]
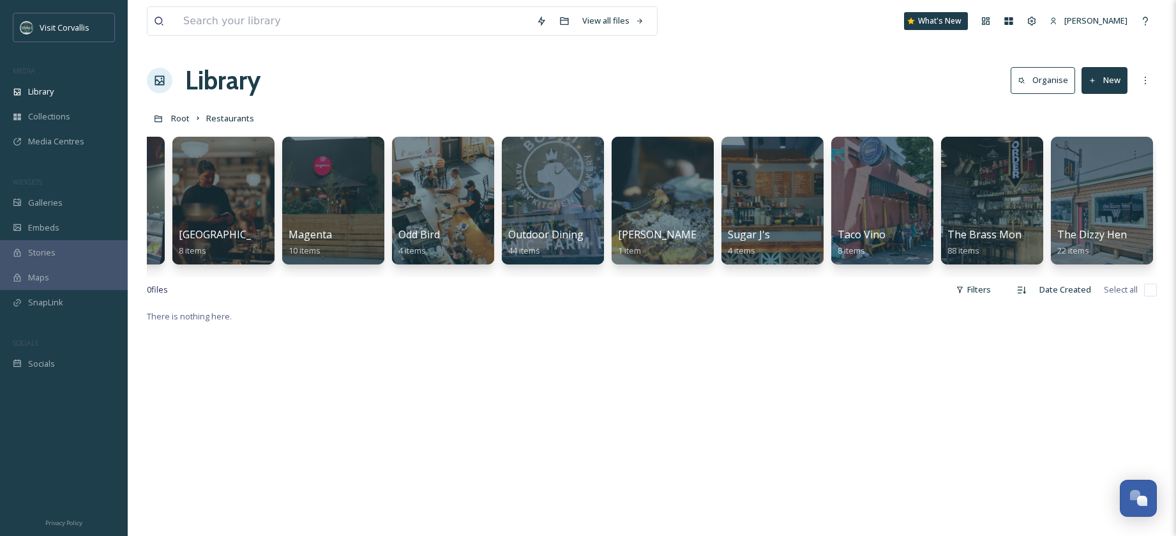
click at [1092, 81] on icon at bounding box center [1092, 80] width 4 height 4
click at [1085, 156] on span "Folder" at bounding box center [1090, 160] width 24 height 12
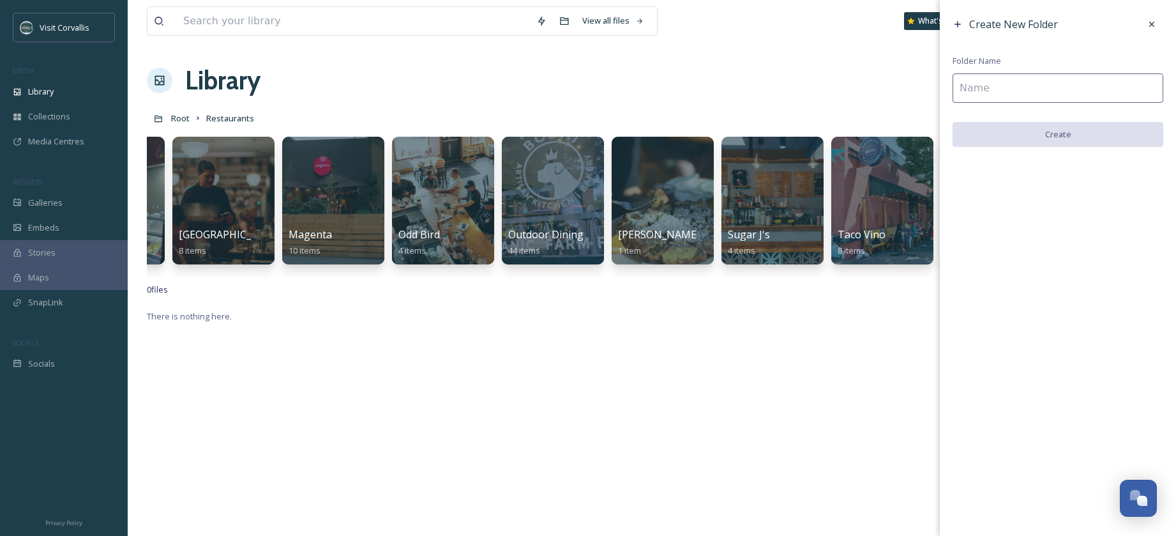
click at [991, 86] on input at bounding box center [1057, 87] width 211 height 29
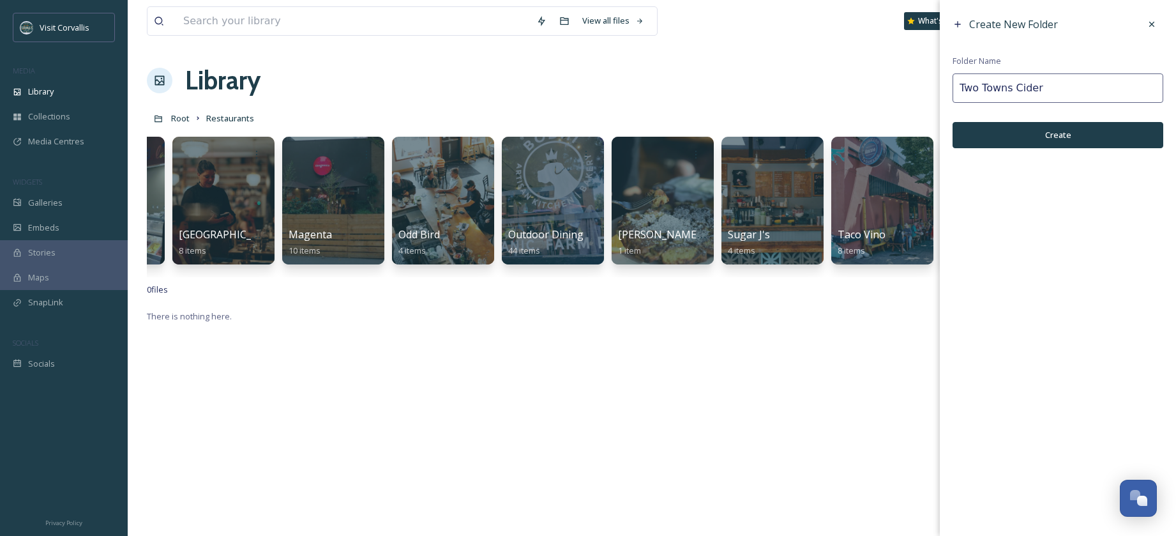
type input "Two Towns Cider"
click at [1038, 134] on button "Create" at bounding box center [1057, 135] width 211 height 26
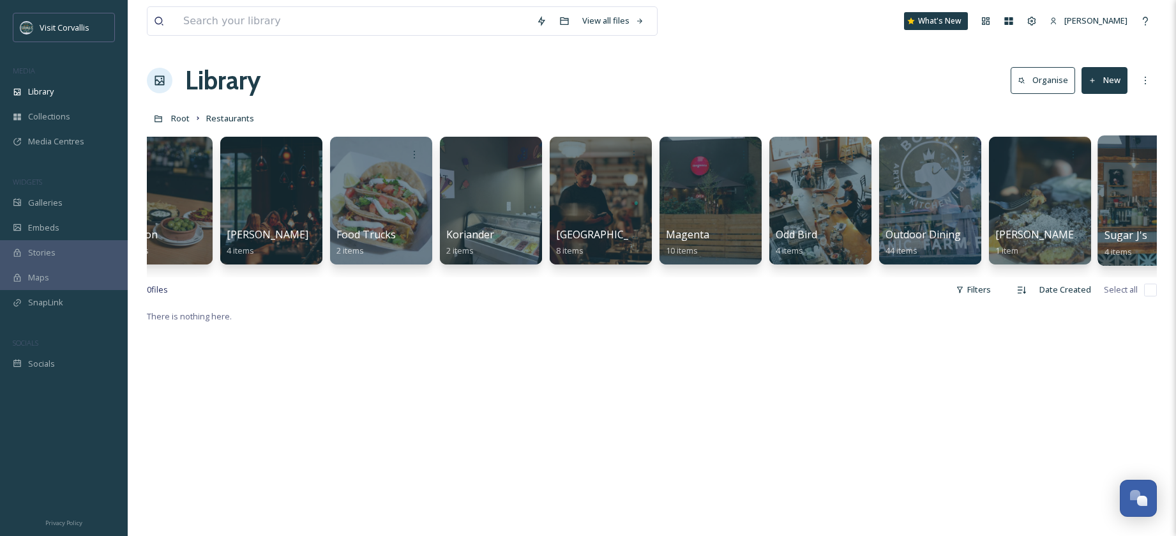
scroll to position [0, 0]
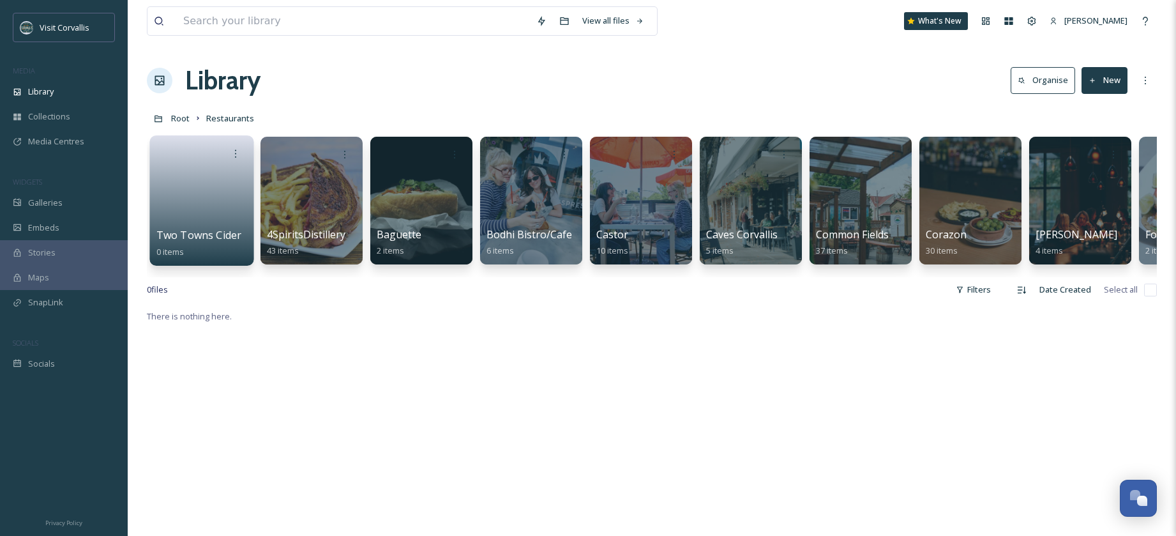
click at [219, 194] on link at bounding box center [201, 196] width 91 height 62
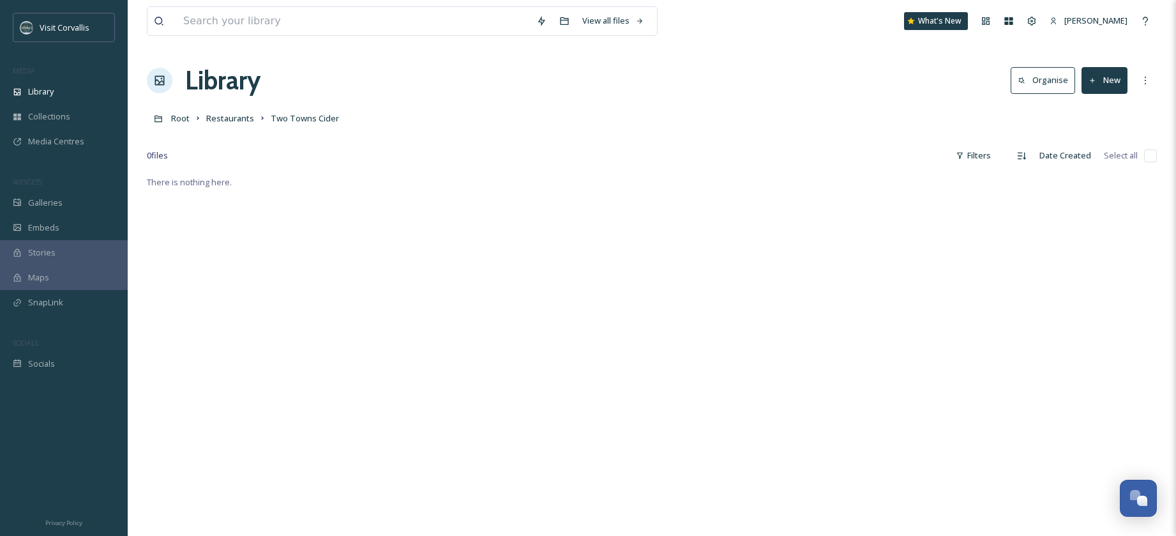
click at [1104, 82] on button "New" at bounding box center [1104, 80] width 46 height 26
click at [1091, 113] on span "File Upload" at bounding box center [1099, 110] width 42 height 12
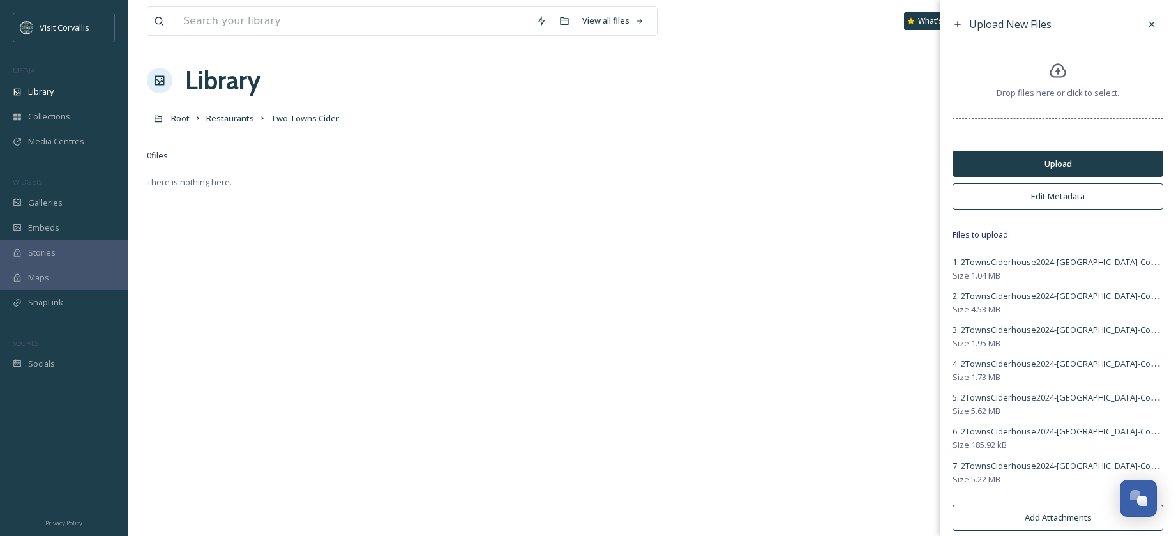
click at [1056, 195] on button "Edit Metadata" at bounding box center [1057, 196] width 211 height 26
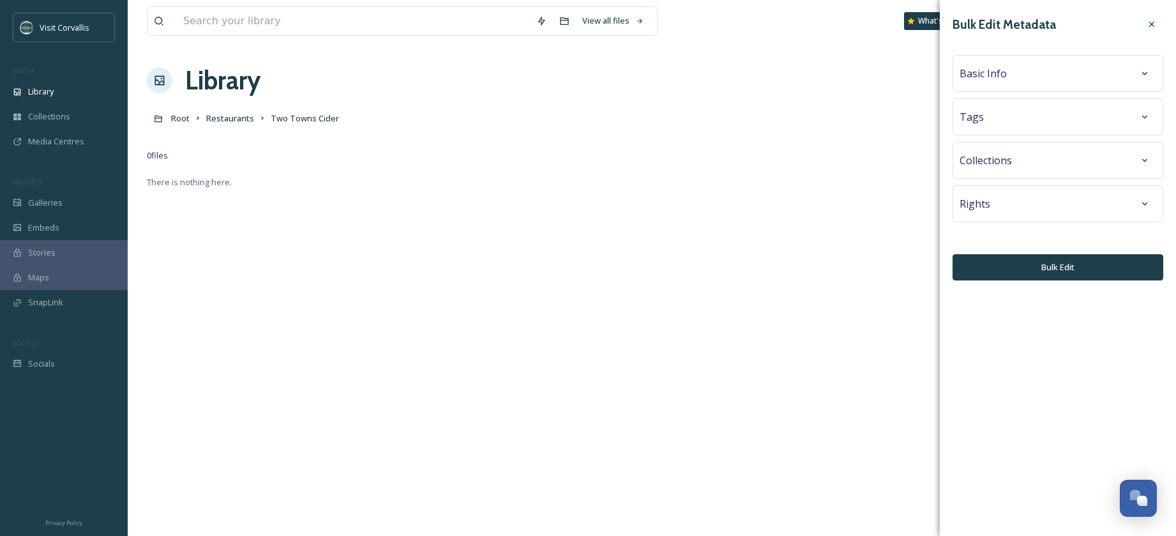
click at [981, 114] on span "Tags" at bounding box center [971, 116] width 24 height 15
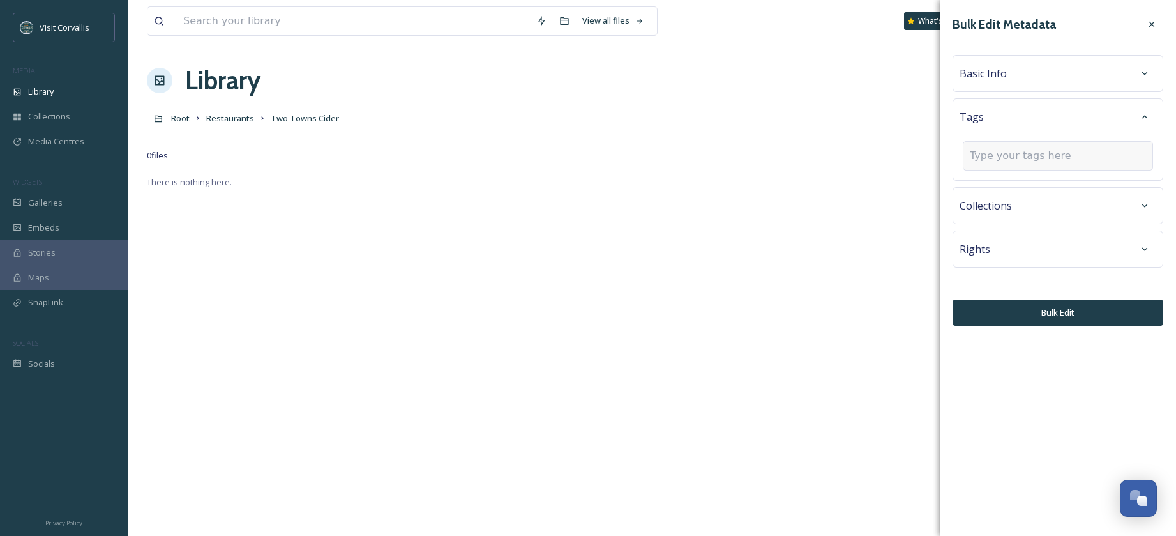
click at [999, 161] on input at bounding box center [1034, 155] width 128 height 15
type input "cider"
click at [999, 188] on span "Create " cider "" at bounding box center [997, 186] width 54 height 12
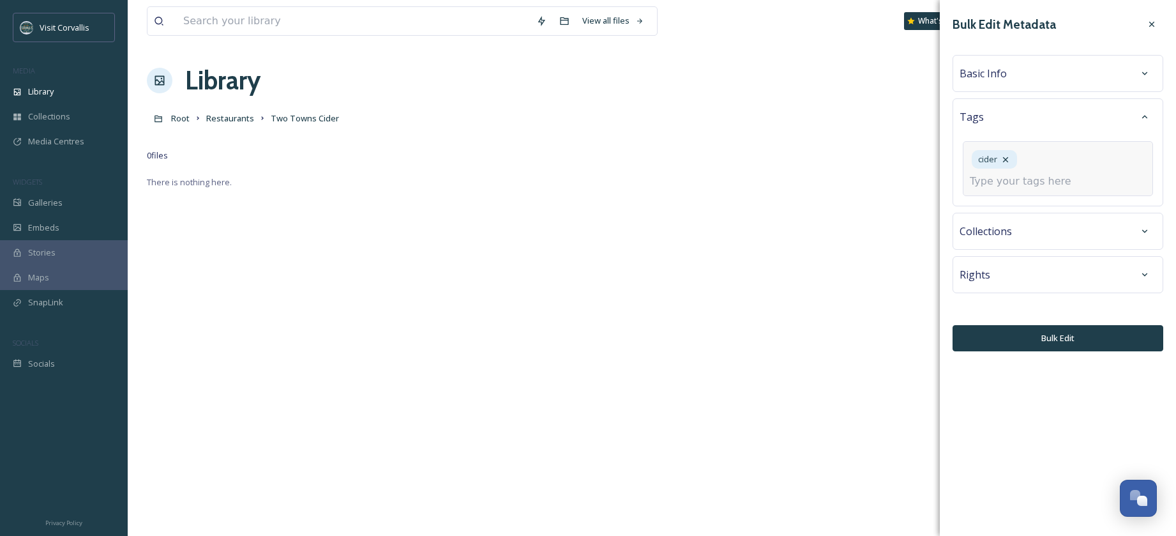
click at [1001, 183] on input at bounding box center [1034, 181] width 128 height 15
type input "hard cider"
click at [1002, 216] on span "Create " hard cider "" at bounding box center [1007, 212] width 74 height 12
click at [989, 79] on span "Basic Info" at bounding box center [982, 73] width 47 height 15
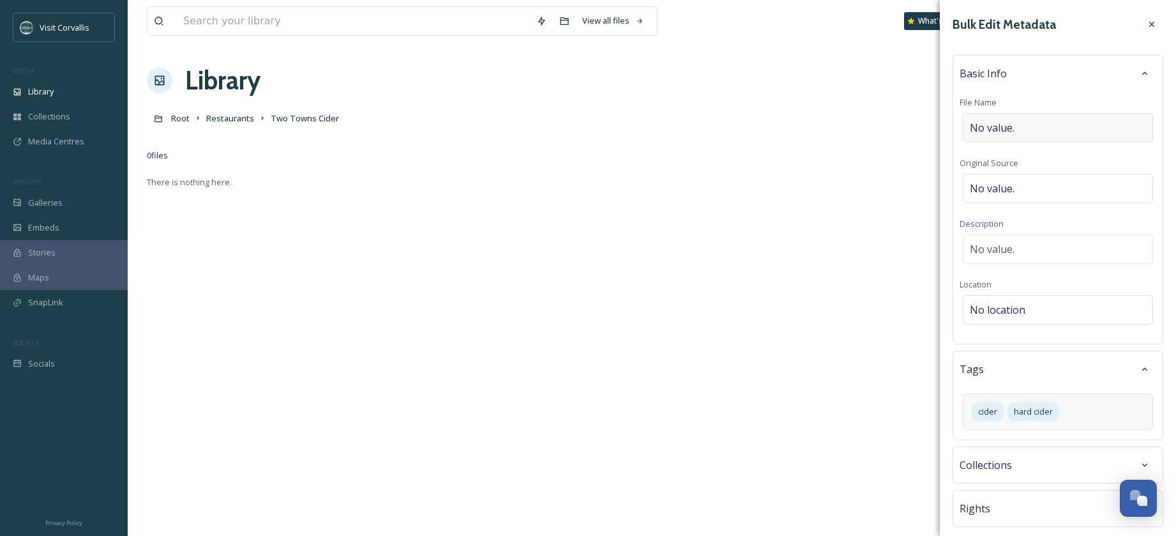
click at [999, 122] on span "No value." at bounding box center [992, 127] width 45 height 15
click at [1029, 130] on div "No value." at bounding box center [1058, 127] width 190 height 29
click at [975, 130] on input "2TownsCiderhouse" at bounding box center [1057, 127] width 197 height 29
click at [1001, 128] on input "2TownsCiderhouse" at bounding box center [1057, 127] width 197 height 29
type input "2Towns Ciderhouse"
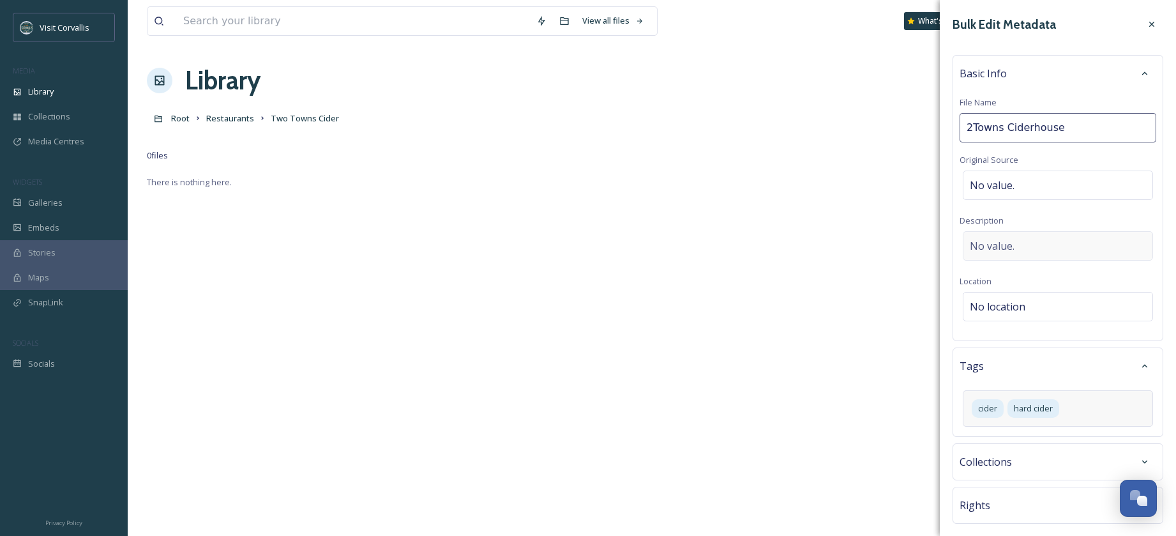
click at [1002, 236] on div "No value." at bounding box center [1058, 245] width 190 height 29
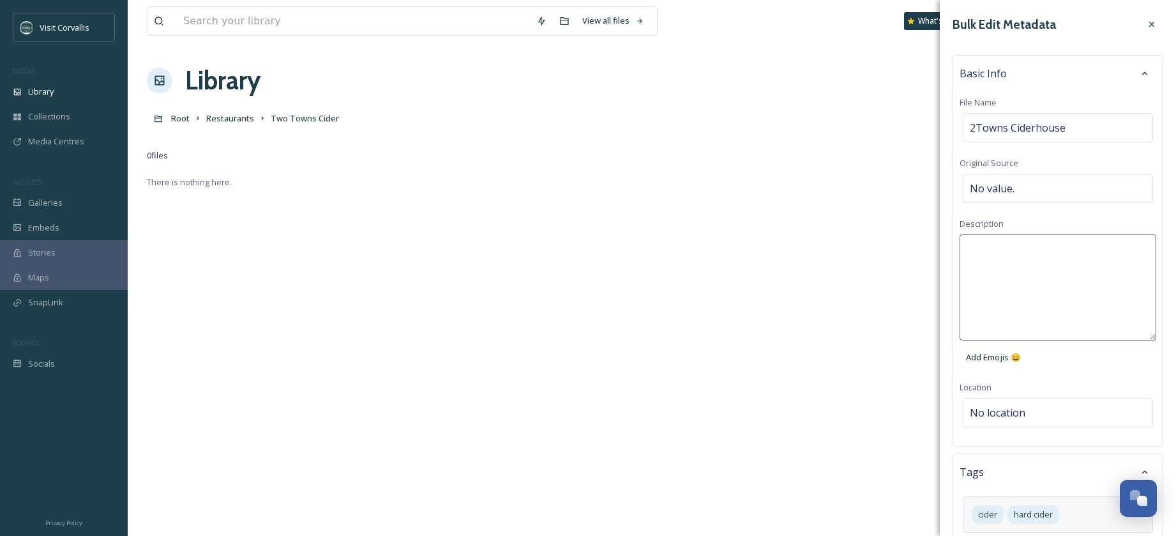
click at [993, 241] on textarea at bounding box center [1057, 287] width 197 height 106
paste textarea "2TownsCiderhouse"
click at [1004, 249] on textarea "2TownsCiderhouse" at bounding box center [1057, 287] width 197 height 106
click at [1074, 250] on textarea "2Towns Ciderhouse" at bounding box center [1057, 287] width 197 height 106
click at [1080, 250] on textarea "2Towns Ciderhouse" at bounding box center [1057, 287] width 197 height 106
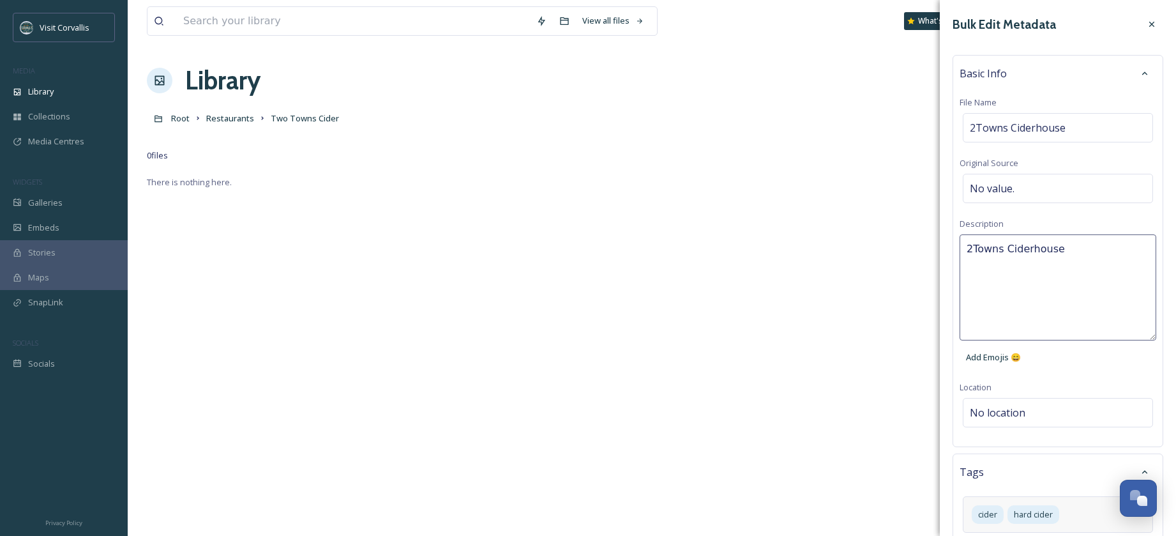
paste textarea "CorvallisOregon-Courtesy2TownsCiderhouse"
type textarea "2Towns Ciderhouse CorvallisOregon-Courtesy2TownsCiderhouse"
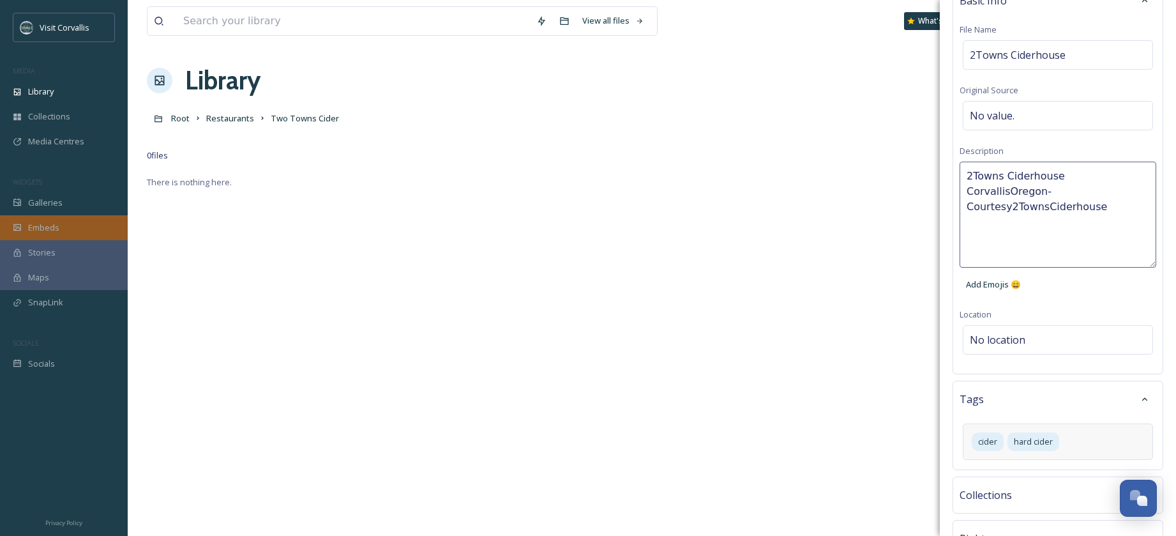
scroll to position [162, 0]
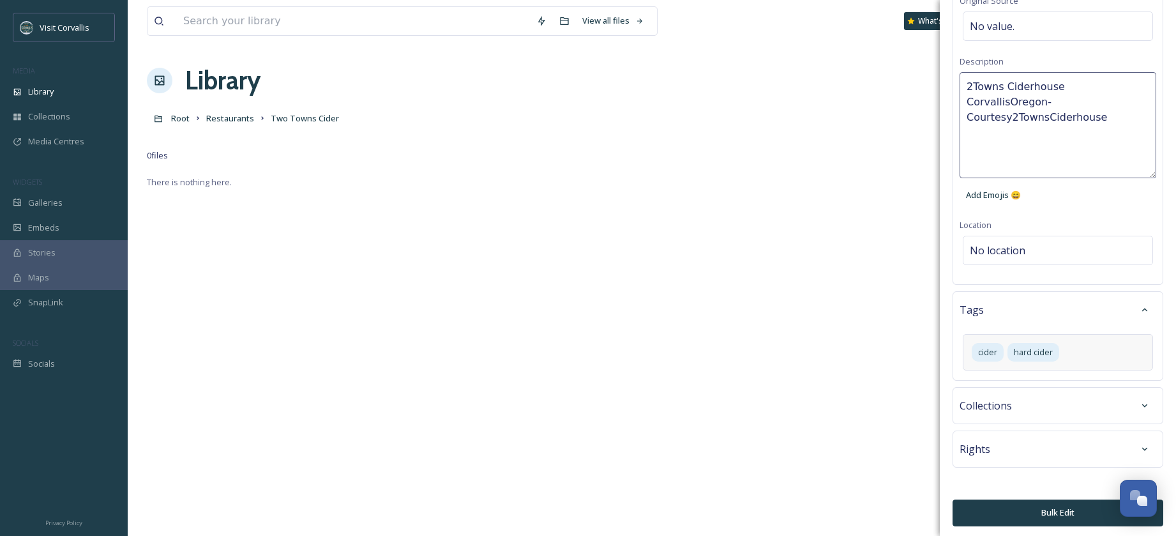
click at [993, 446] on div "Rights" at bounding box center [1057, 448] width 197 height 23
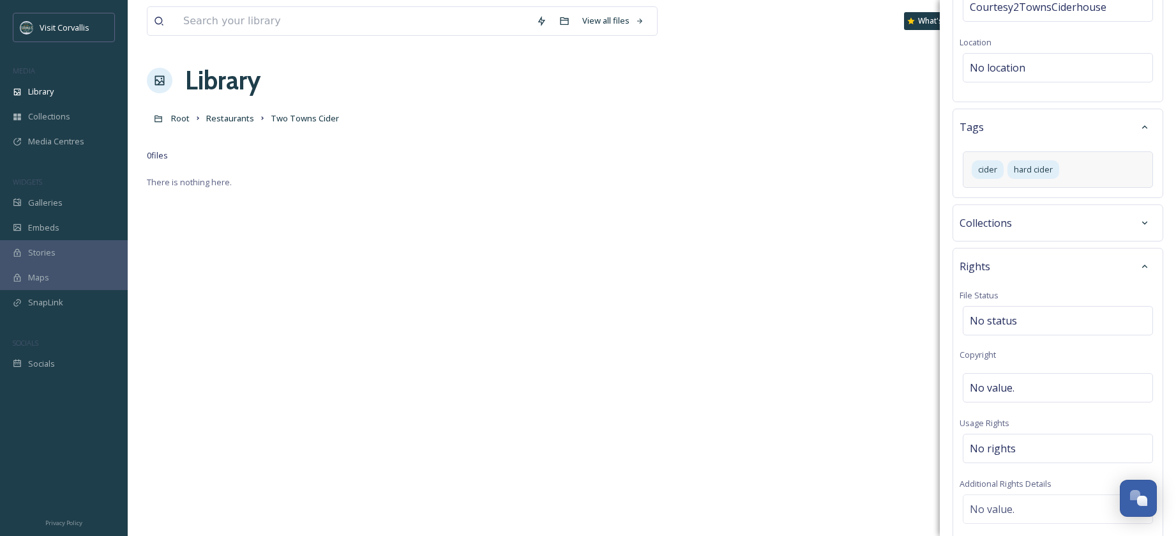
scroll to position [313, 0]
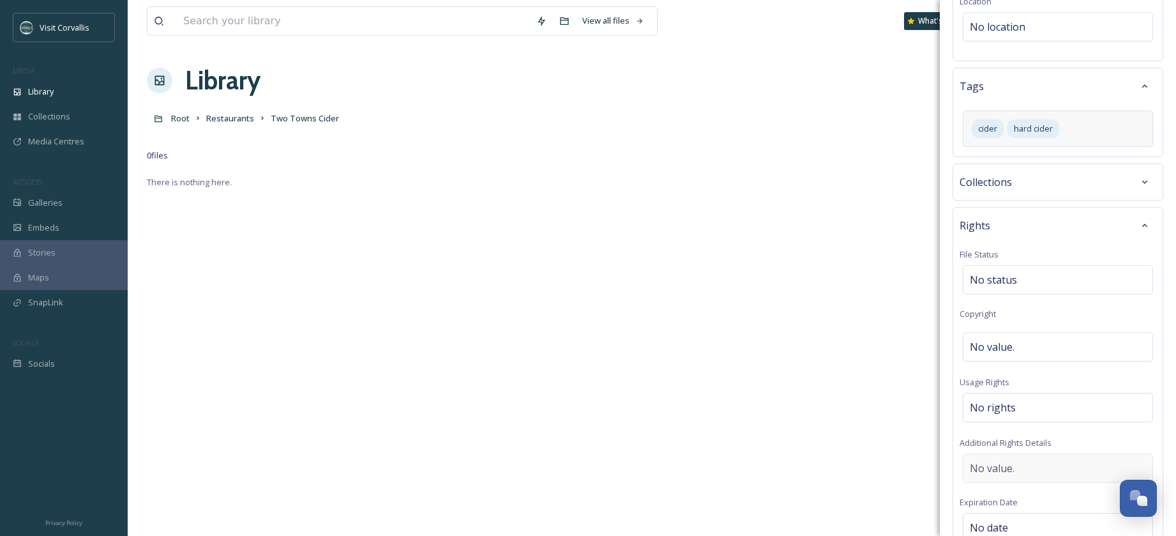
click at [997, 460] on span "No value." at bounding box center [992, 467] width 45 height 15
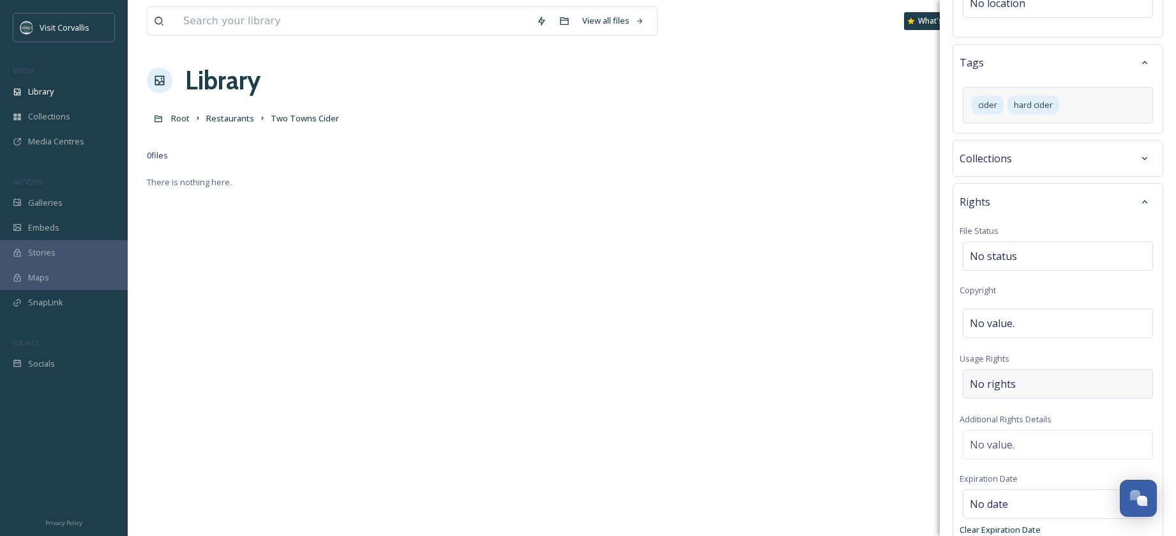
click at [996, 376] on span "No rights" at bounding box center [993, 383] width 46 height 15
click at [977, 373] on input at bounding box center [1036, 387] width 140 height 28
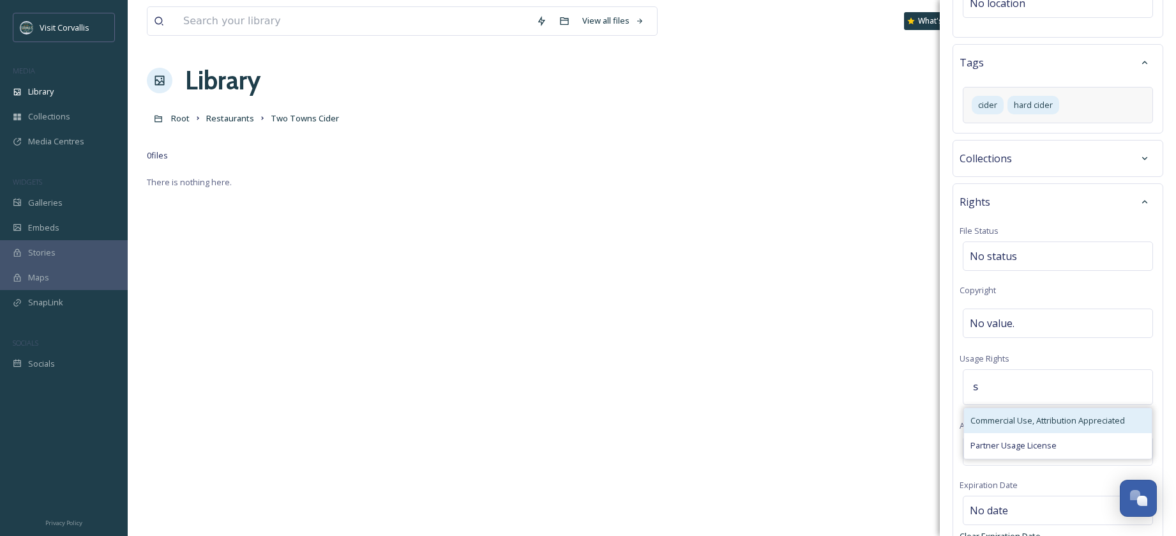
type input "s"
click at [996, 414] on span "Commercial Use, Attribution Appreciated" at bounding box center [1047, 420] width 154 height 12
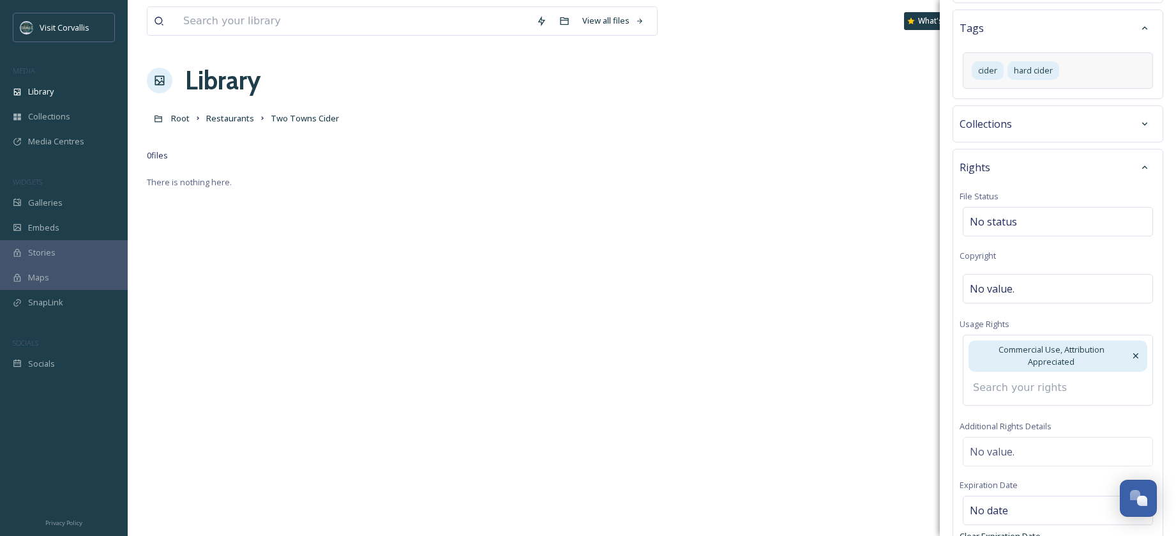
scroll to position [383, 0]
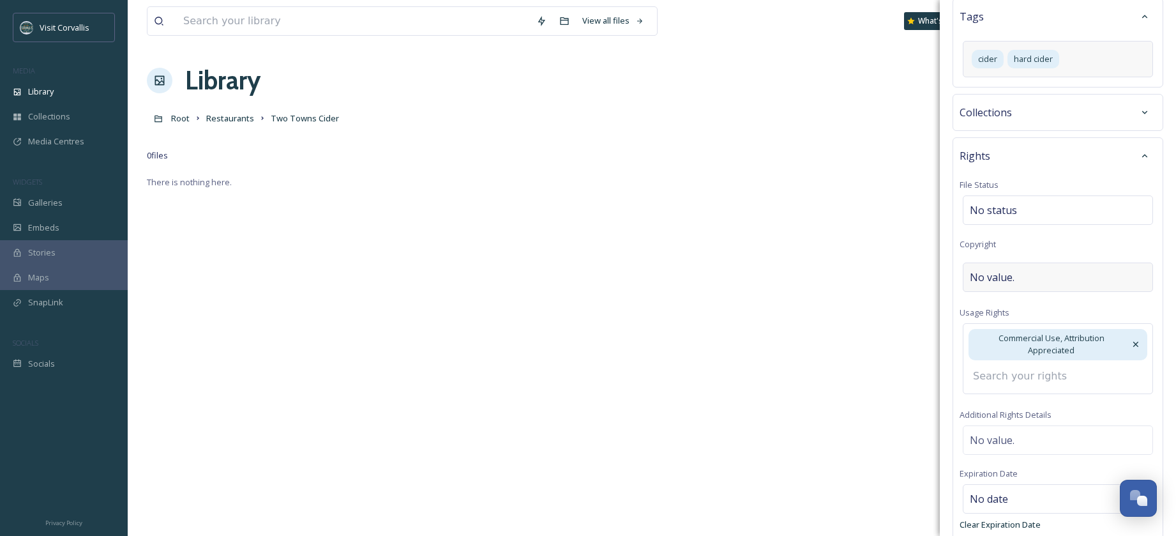
click at [998, 269] on span "No value." at bounding box center [992, 276] width 45 height 15
type input "r"
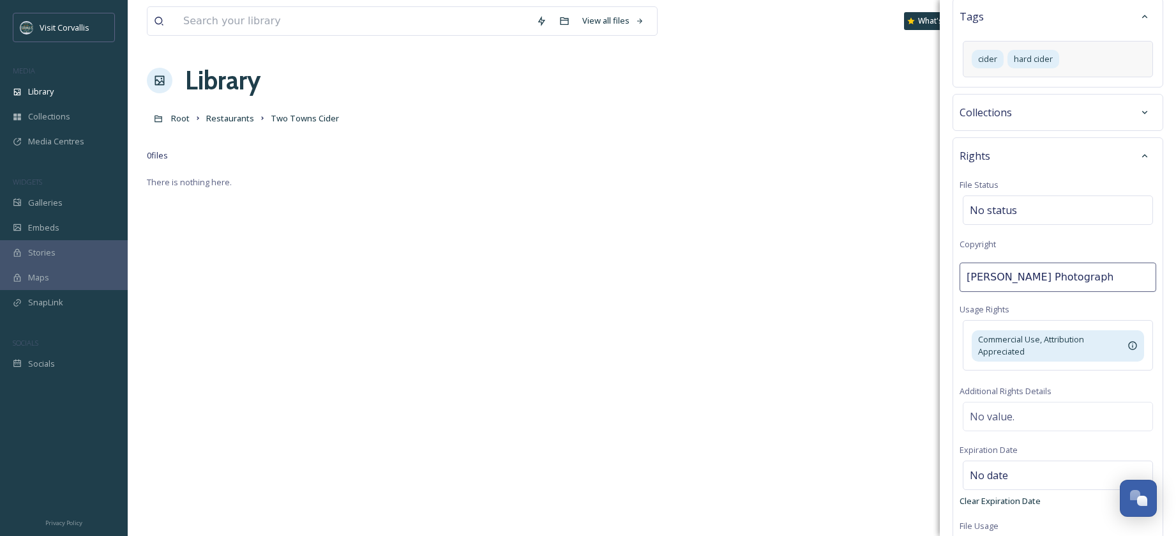
type input "[PERSON_NAME] Photography"
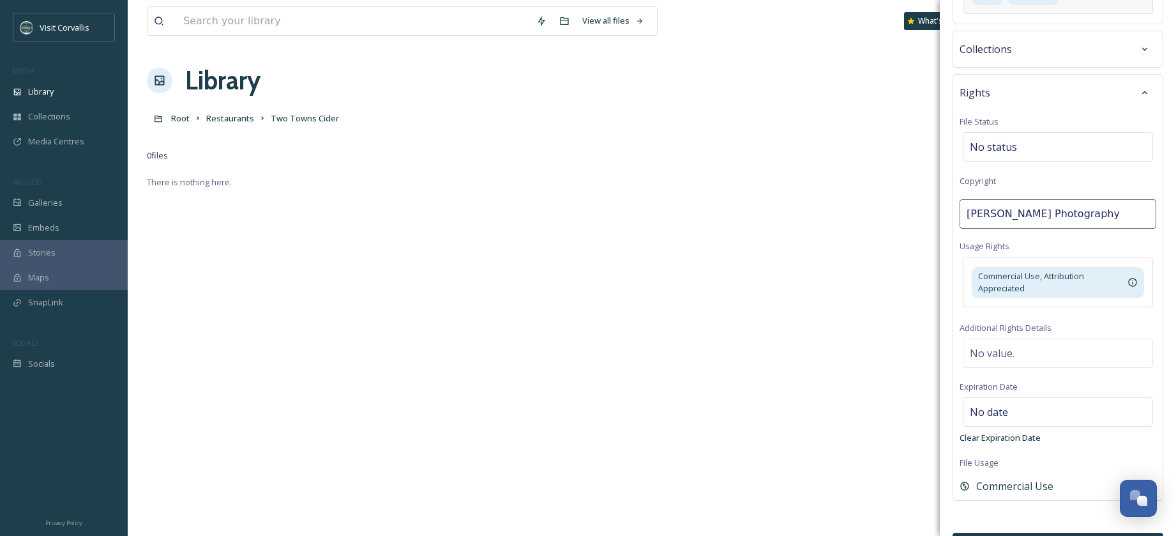
scroll to position [467, 0]
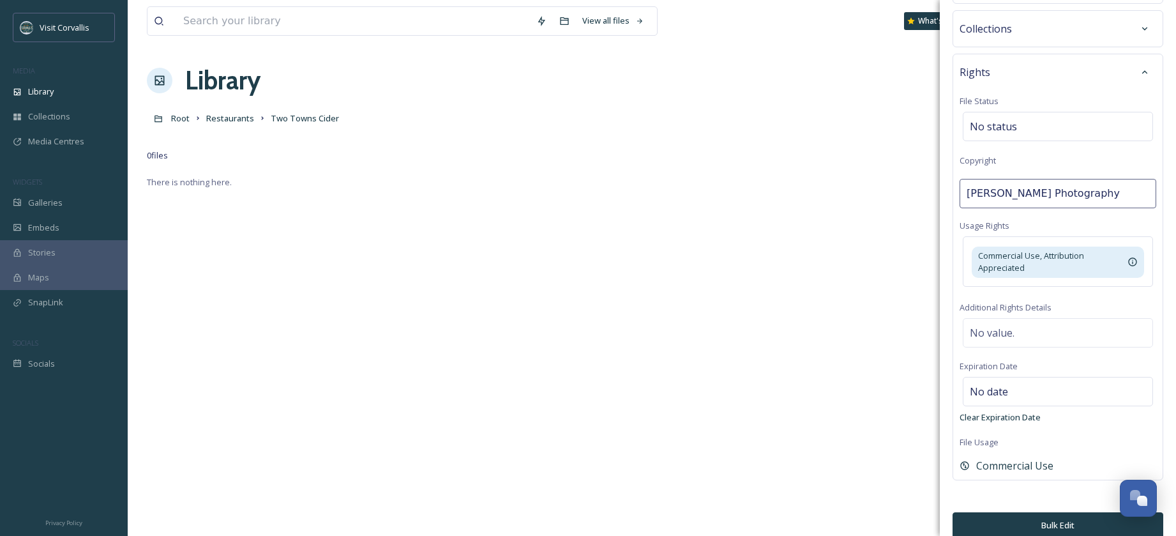
click at [1080, 517] on button "Bulk Edit" at bounding box center [1057, 525] width 211 height 26
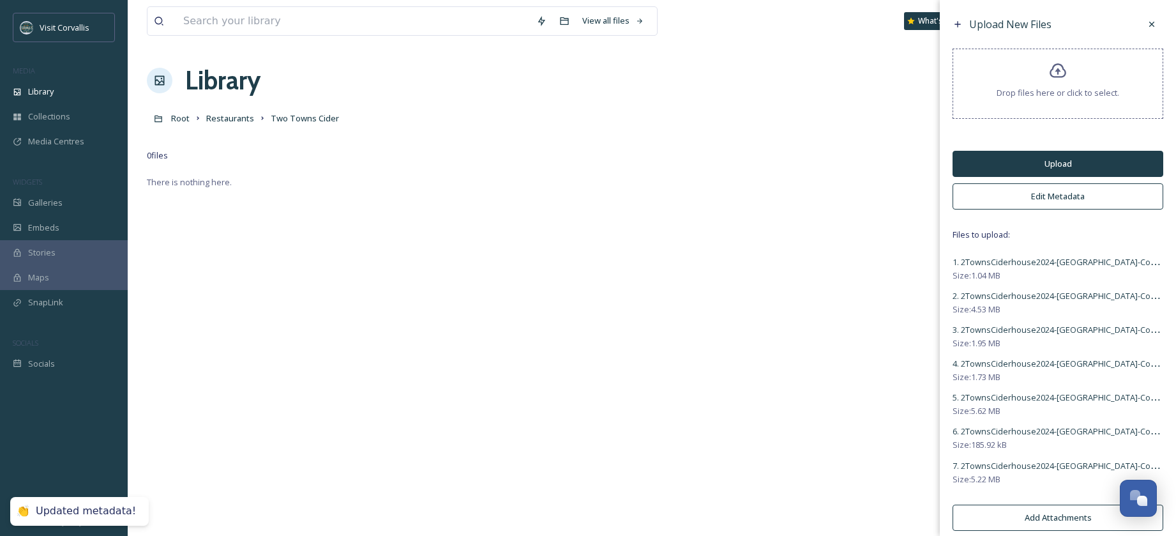
click at [1026, 165] on button "Upload" at bounding box center [1057, 164] width 211 height 26
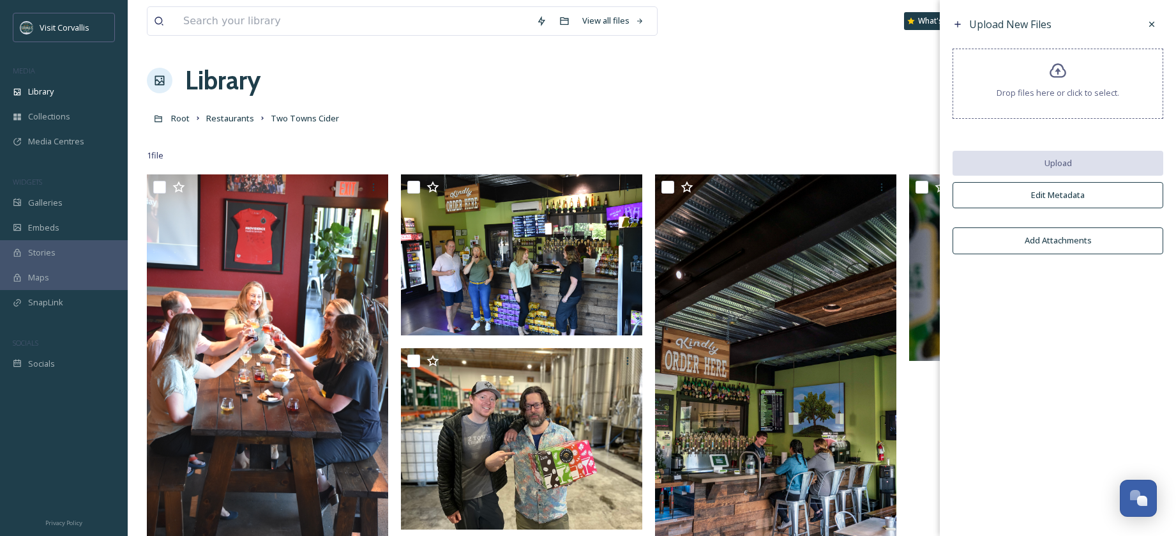
click at [526, 85] on div "Library Organise New" at bounding box center [652, 80] width 1010 height 38
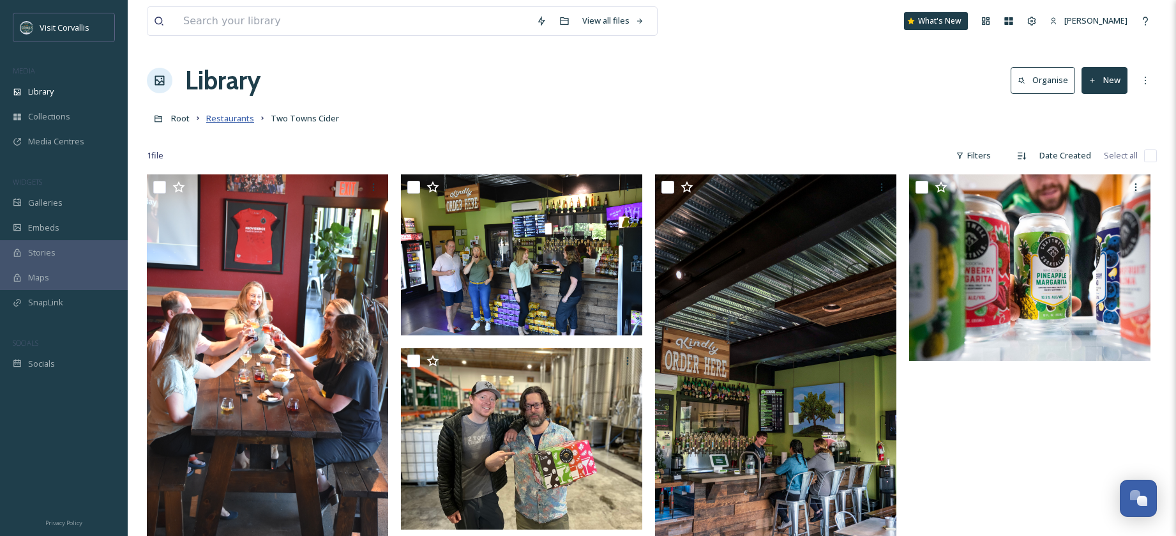
click at [211, 120] on span "Restaurants" at bounding box center [230, 117] width 48 height 11
